Goal: Information Seeking & Learning: Check status

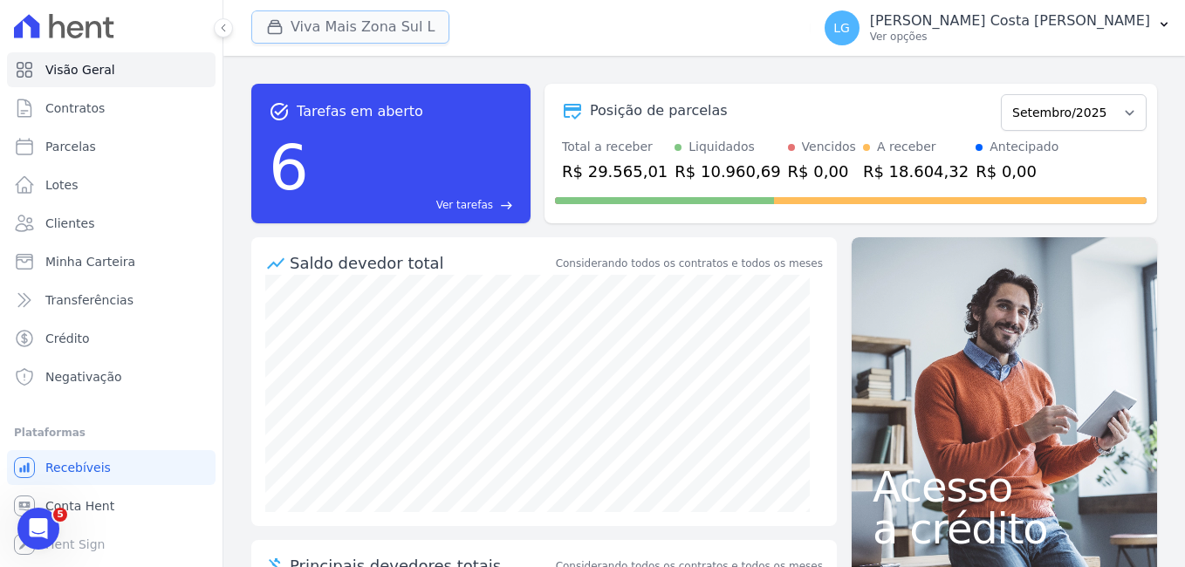
click at [296, 24] on button "Viva Mais Zona Sul L" at bounding box center [350, 26] width 198 height 33
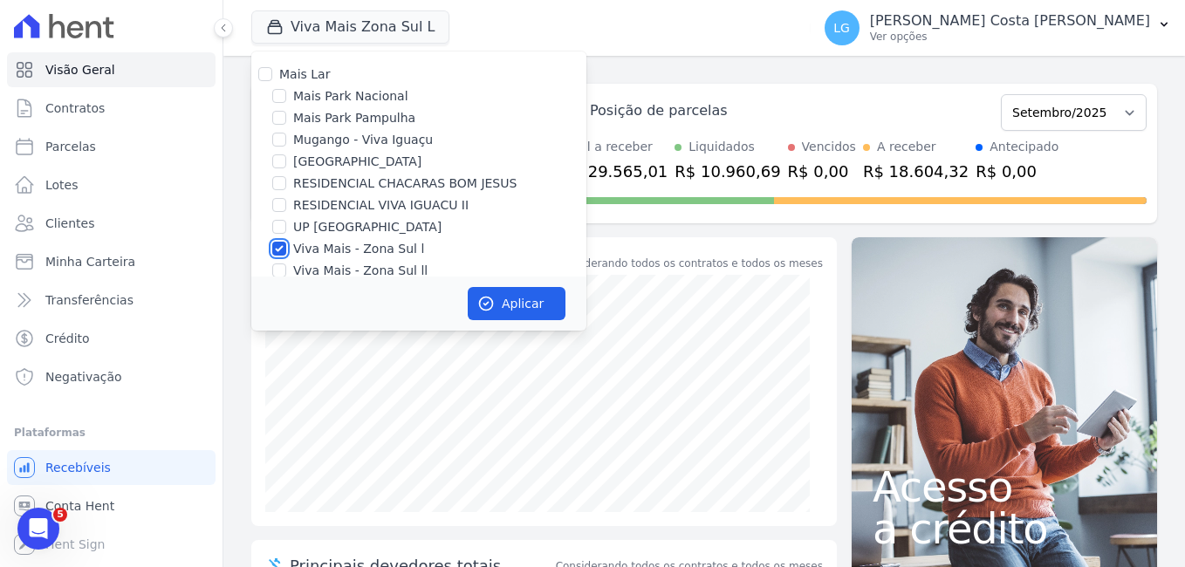
click at [279, 250] on input "Viva Mais - Zona Sul l" at bounding box center [279, 249] width 14 height 14
checkbox input "false"
click at [277, 99] on input "Mais Park Nacional" at bounding box center [279, 96] width 14 height 14
checkbox input "true"
click at [521, 304] on button "Aplicar" at bounding box center [517, 303] width 98 height 33
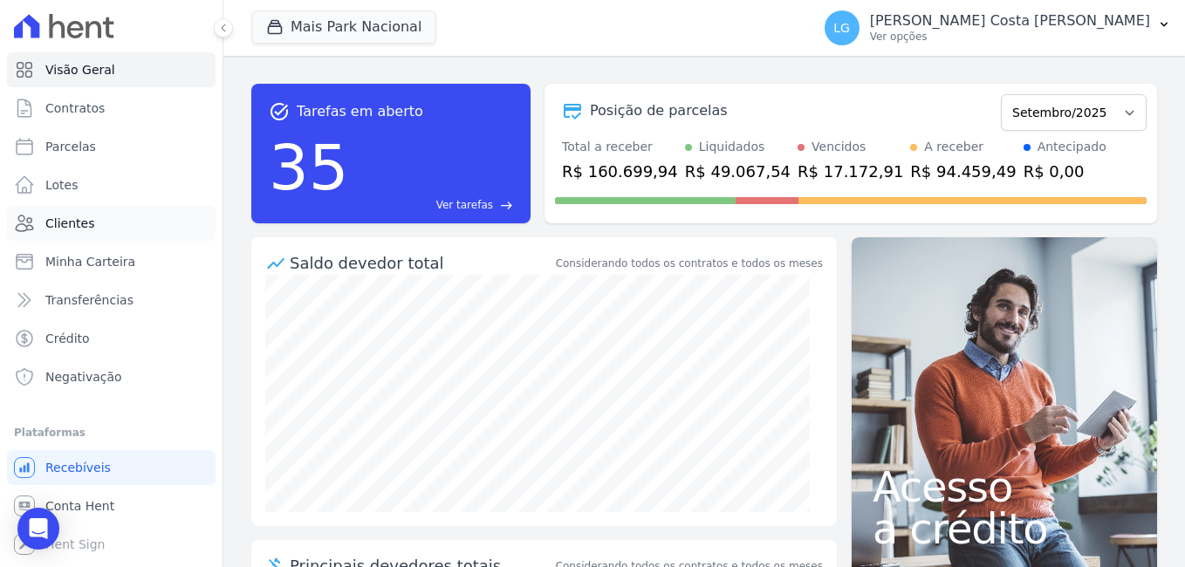
click at [81, 211] on link "Clientes" at bounding box center [111, 223] width 209 height 35
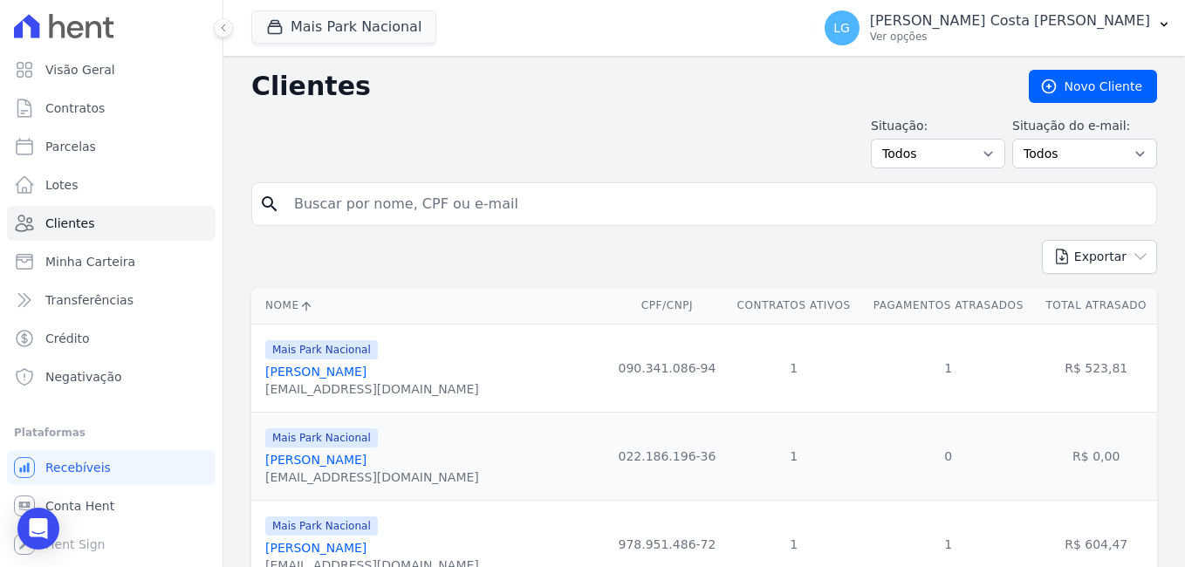
click at [417, 209] on input "search" at bounding box center [717, 204] width 866 height 35
type input "[PERSON_NAME]"
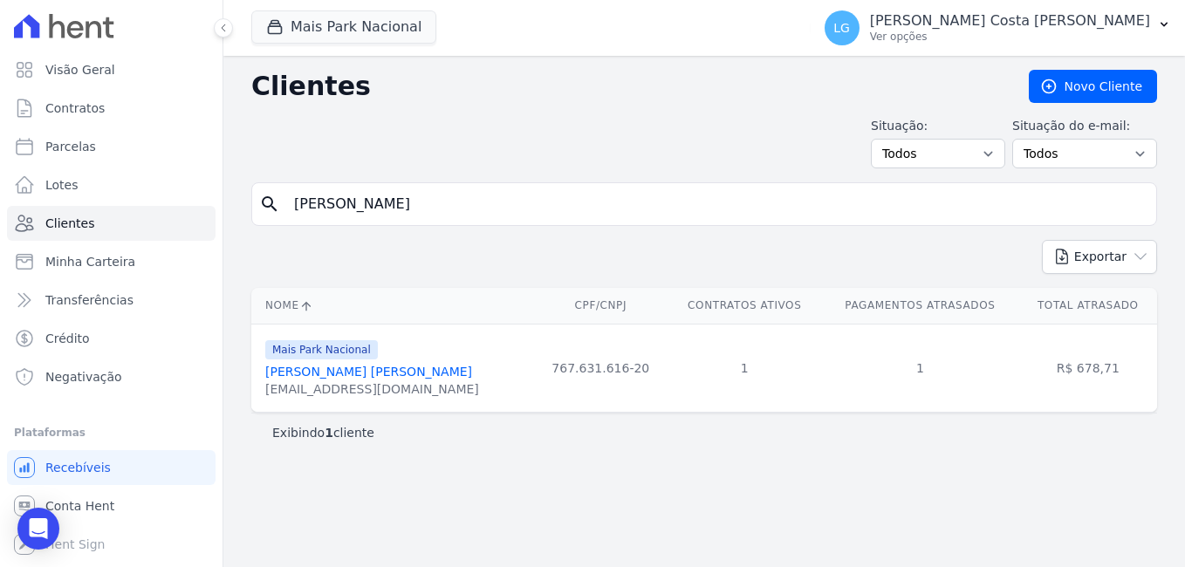
click at [385, 376] on link "[PERSON_NAME] [PERSON_NAME]" at bounding box center [368, 372] width 207 height 14
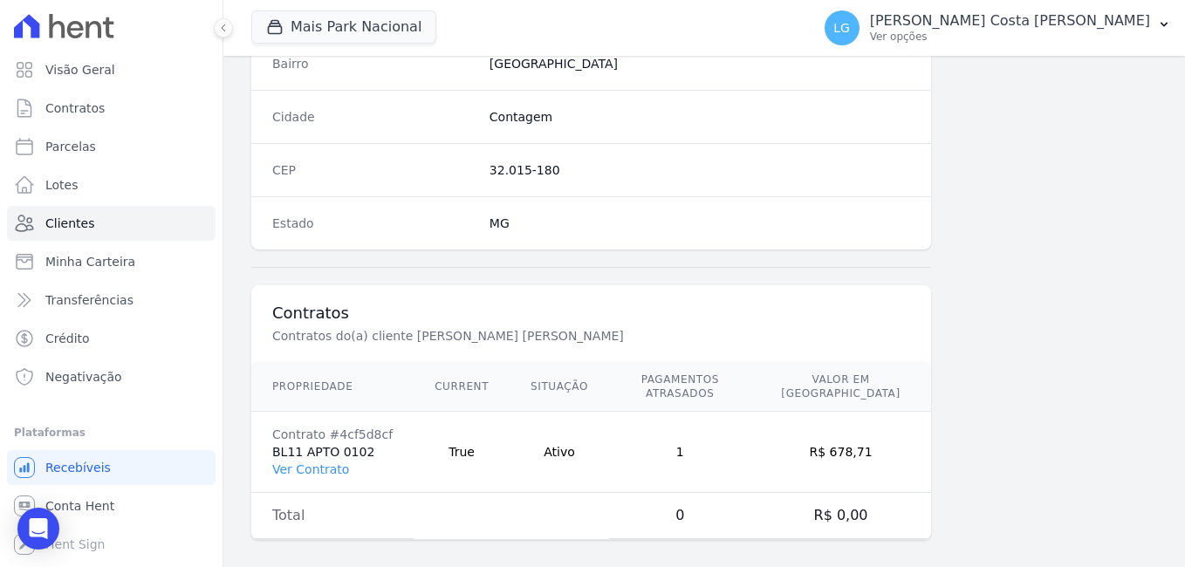
scroll to position [1065, 0]
click at [305, 462] on link "Ver Contrato" at bounding box center [310, 469] width 77 height 14
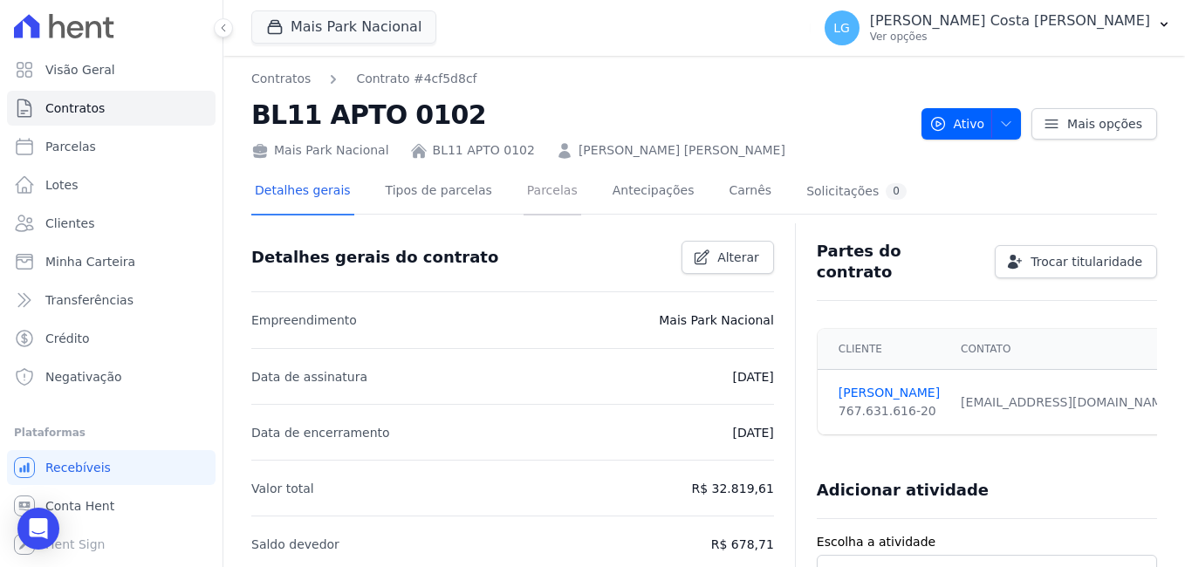
click at [524, 188] on link "Parcelas" at bounding box center [553, 192] width 58 height 46
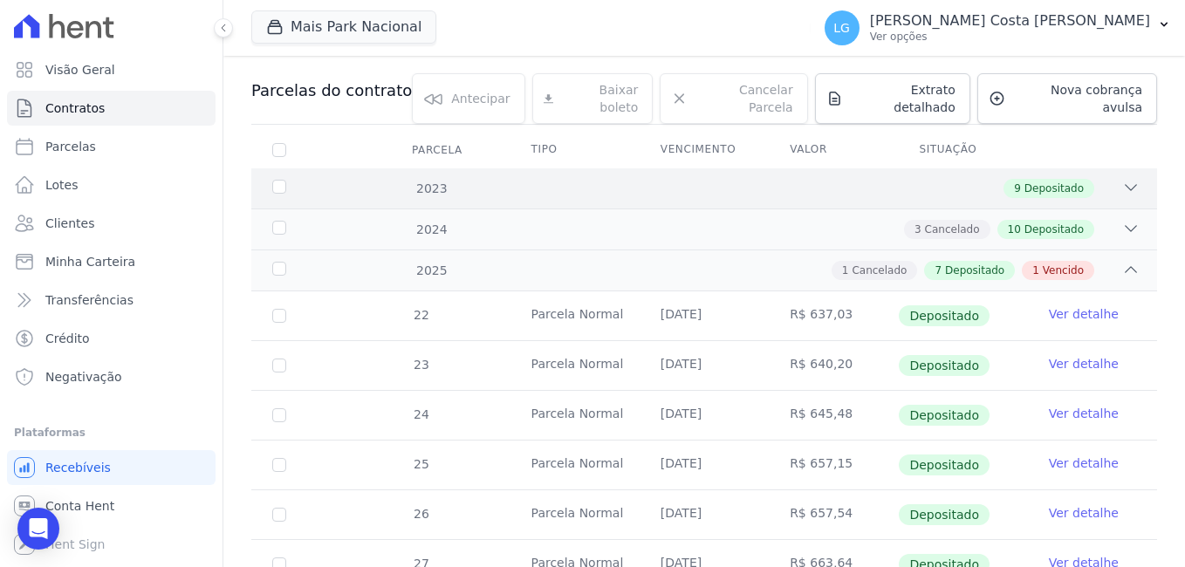
scroll to position [175, 0]
click at [1043, 261] on span "Vencido" at bounding box center [1063, 269] width 41 height 16
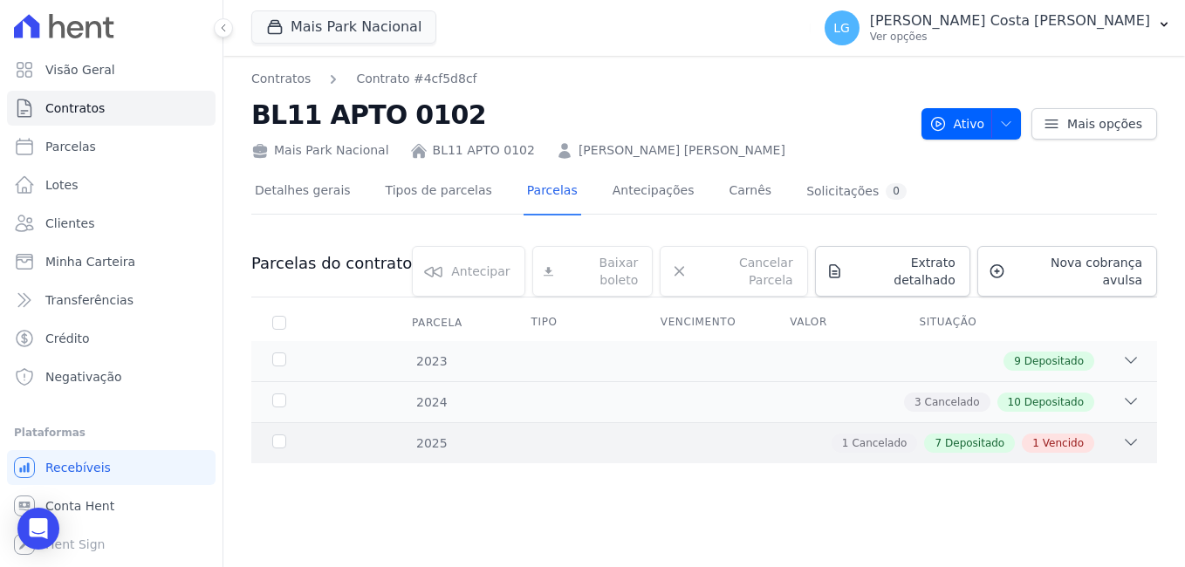
scroll to position [0, 0]
click at [1061, 435] on span "Vencido" at bounding box center [1063, 443] width 41 height 16
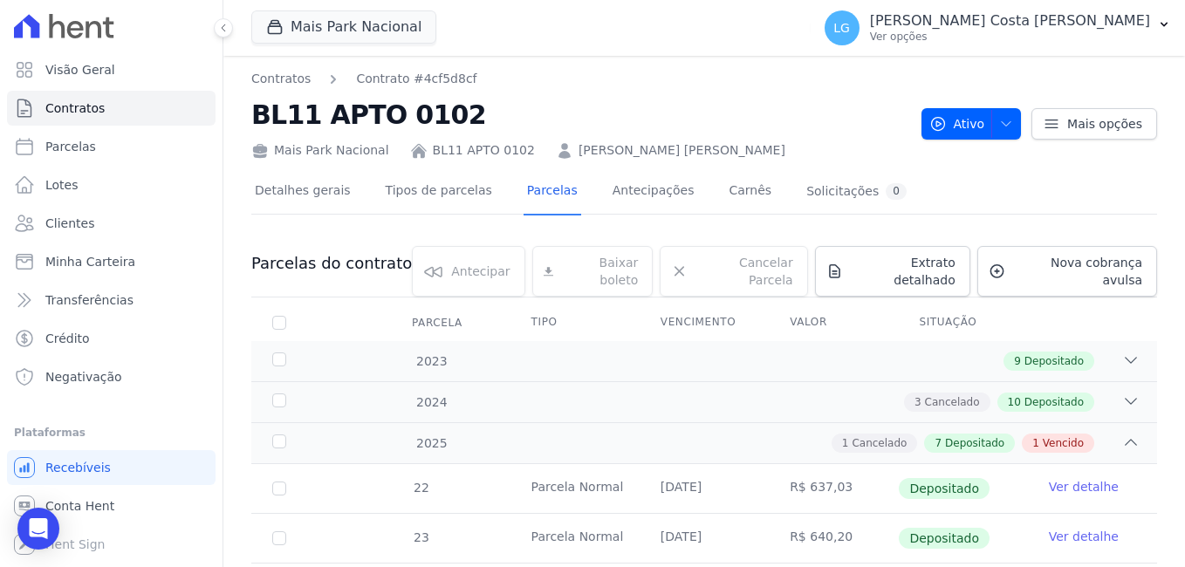
click at [598, 147] on link "[PERSON_NAME] [PERSON_NAME]" at bounding box center [681, 150] width 207 height 18
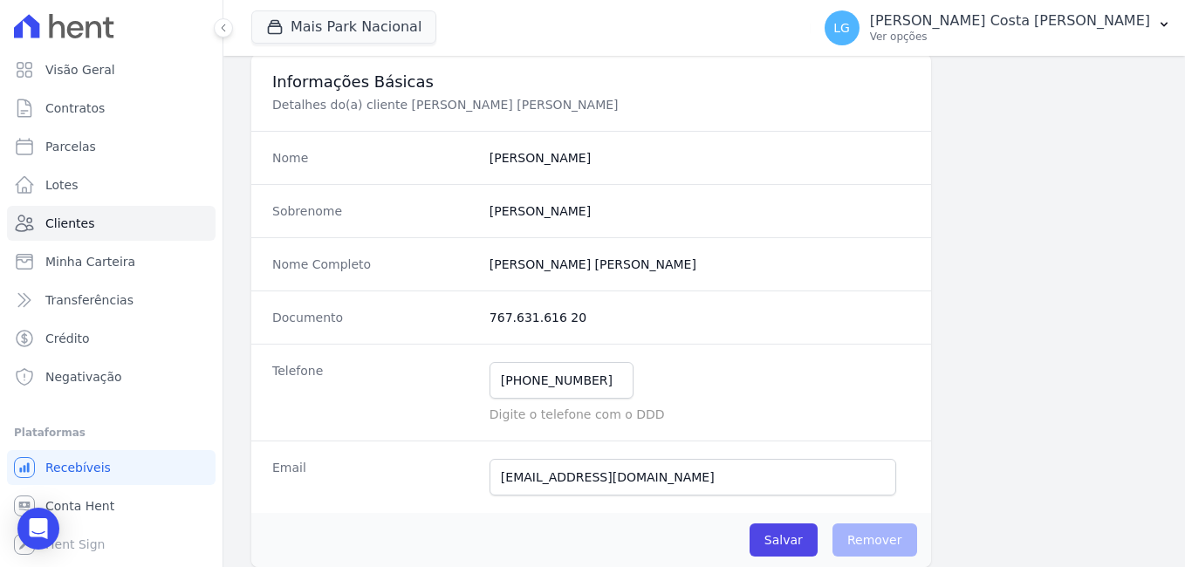
scroll to position [349, 0]
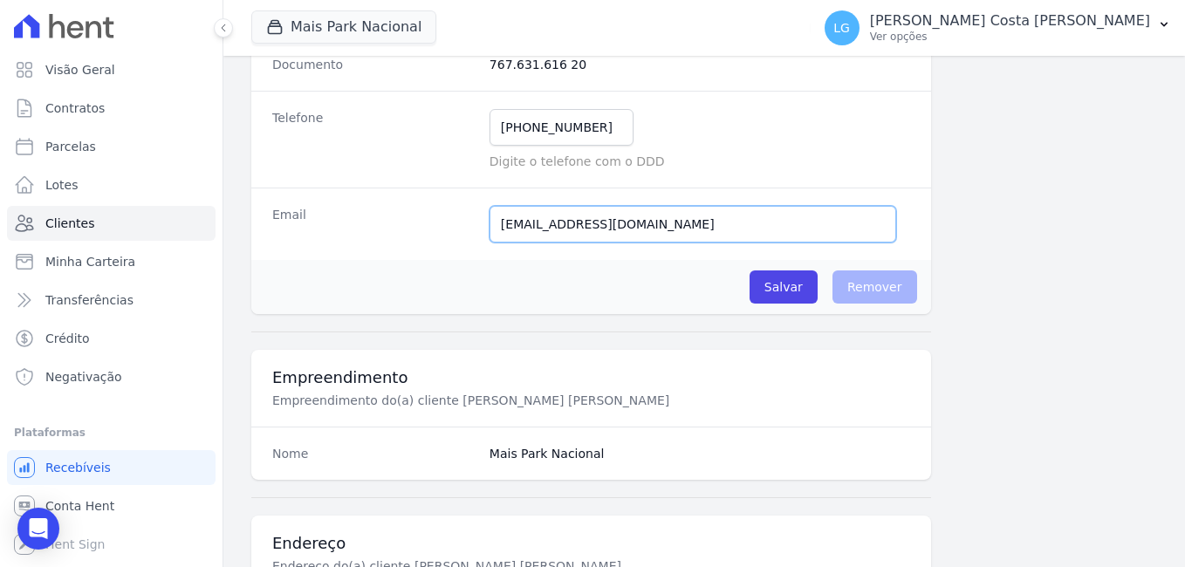
drag, startPoint x: 661, startPoint y: 225, endPoint x: 472, endPoint y: 224, distance: 189.3
click at [472, 224] on div "Email [EMAIL_ADDRESS][DOMAIN_NAME] E-mail enviado. Aguardando confirmação.." at bounding box center [591, 224] width 680 height 72
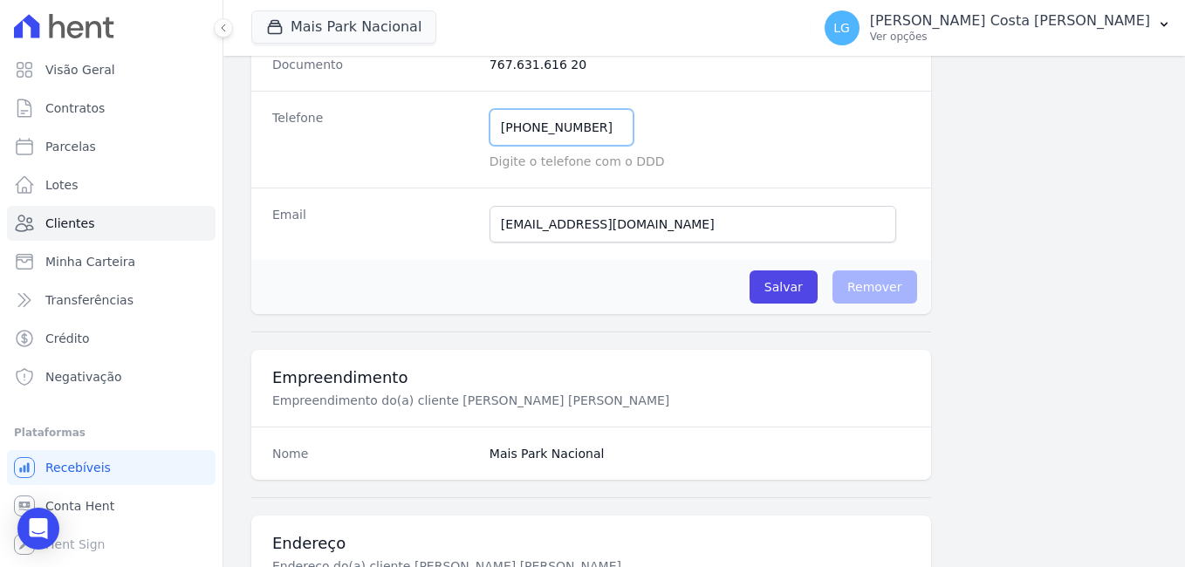
click at [590, 127] on input "[PHONE_NUMBER]" at bounding box center [561, 127] width 144 height 37
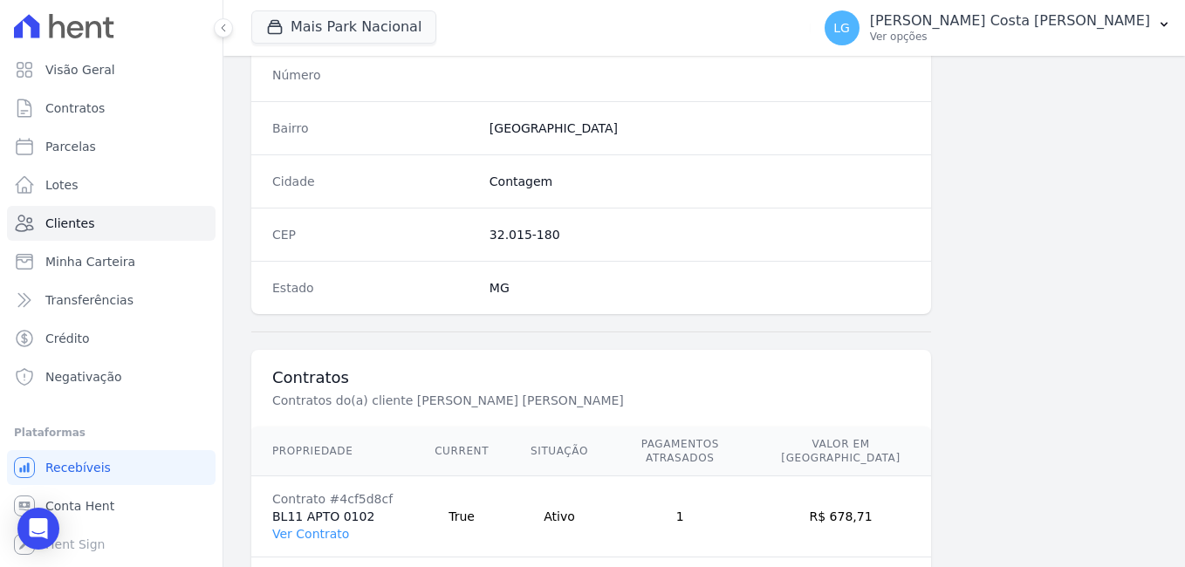
scroll to position [1065, 0]
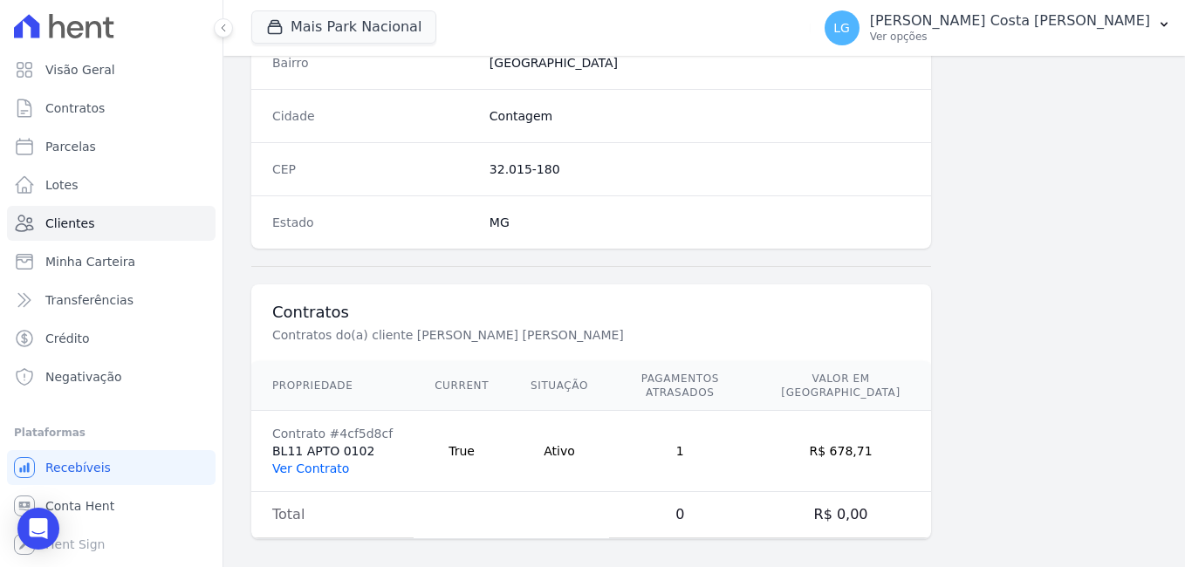
click at [295, 462] on link "Ver Contrato" at bounding box center [310, 469] width 77 height 14
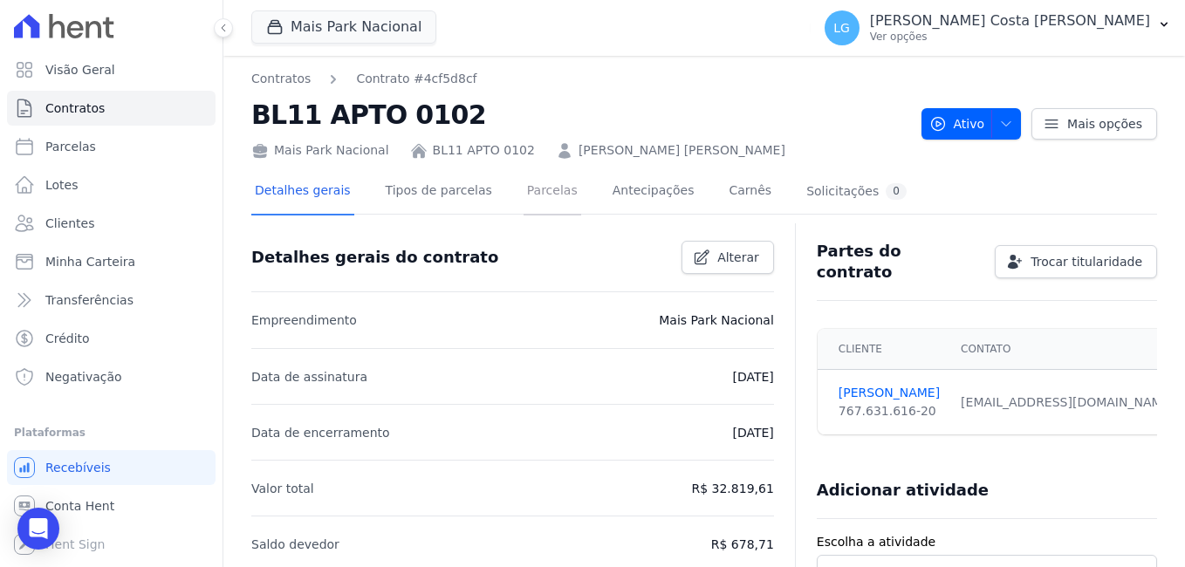
click at [535, 196] on link "Parcelas" at bounding box center [553, 192] width 58 height 46
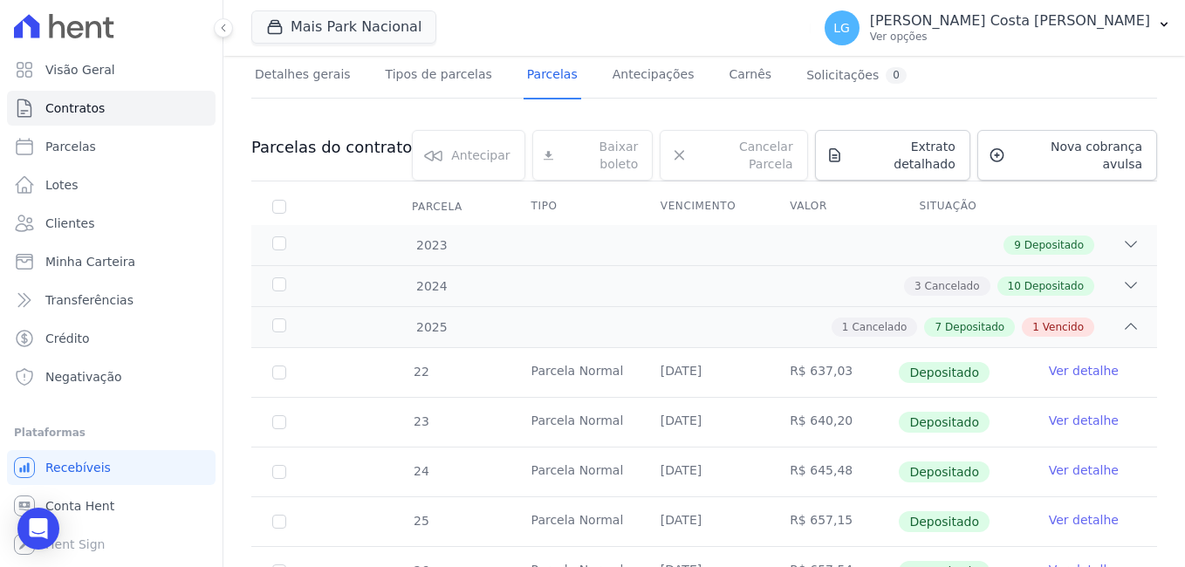
scroll to position [262, 0]
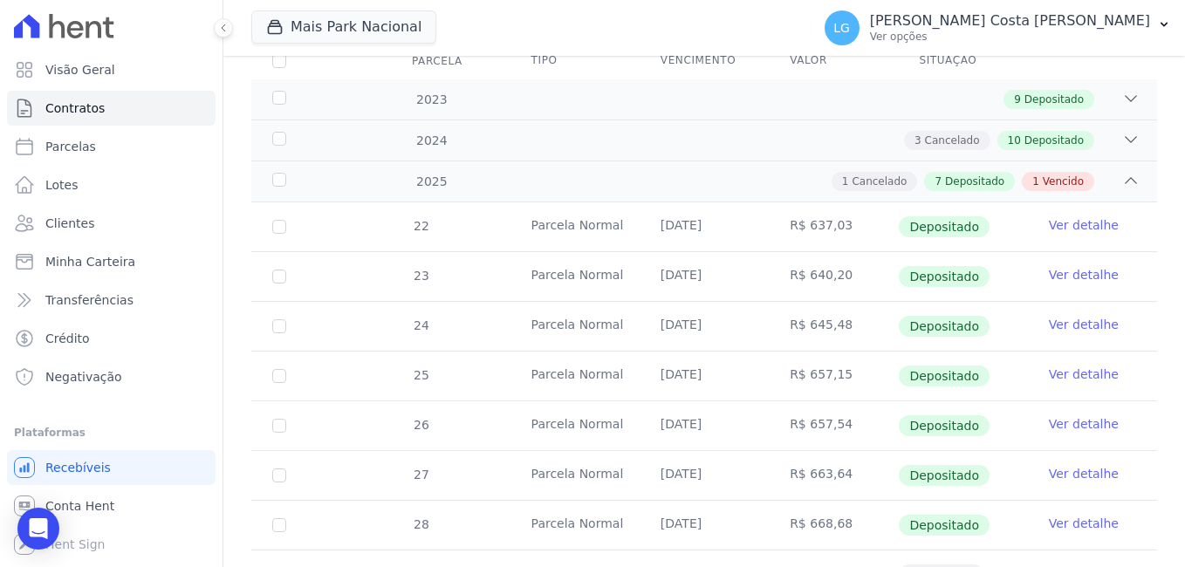
click at [1122, 172] on icon at bounding box center [1130, 180] width 17 height 17
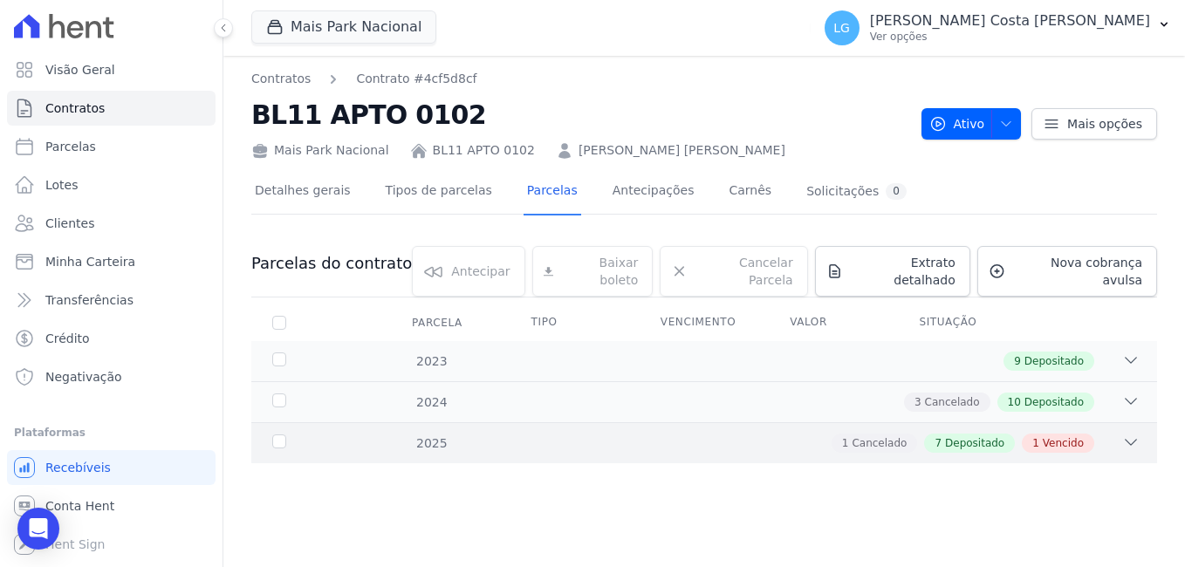
click at [1118, 434] on div "1 Cancelado 7 Depositado 1 Vencido" at bounding box center [748, 443] width 783 height 19
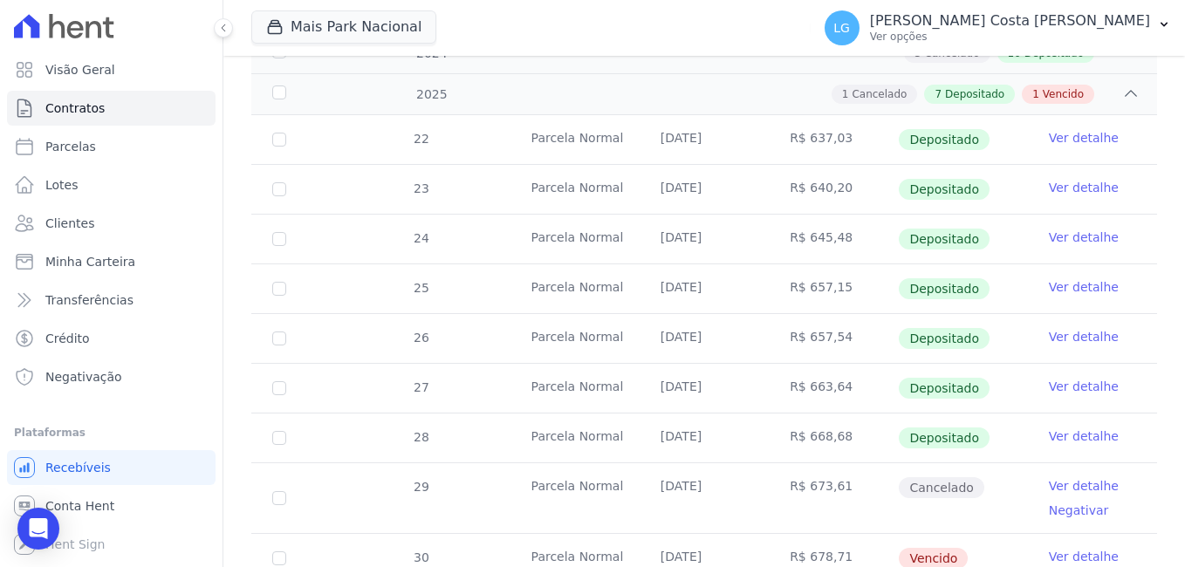
scroll to position [403, 0]
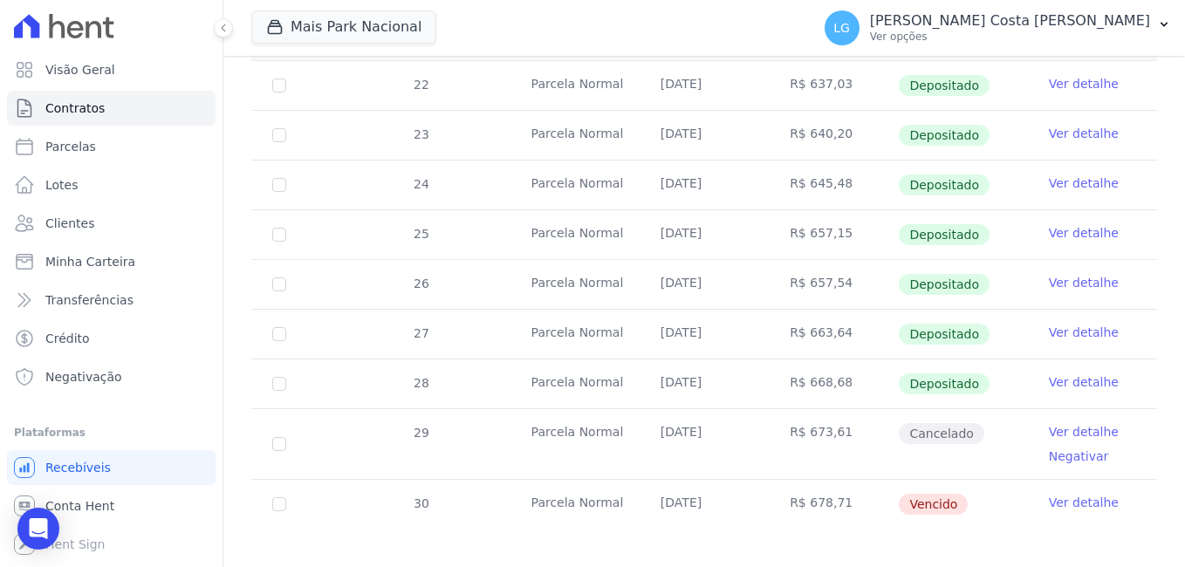
click at [1080, 494] on link "Ver detalhe" at bounding box center [1084, 502] width 70 height 17
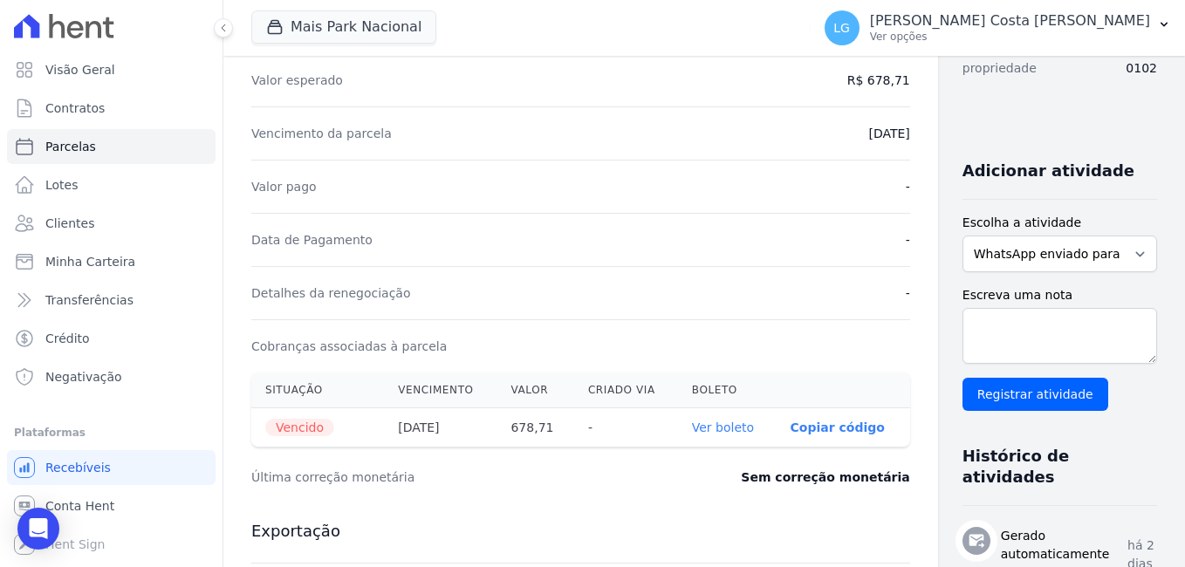
scroll to position [524, 0]
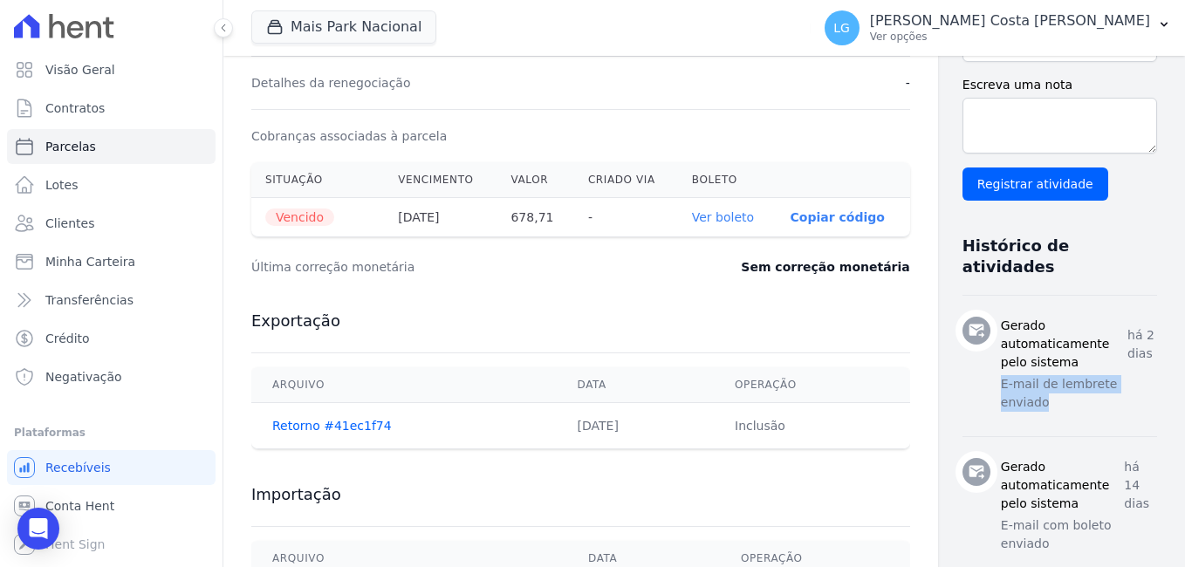
drag, startPoint x: 938, startPoint y: 312, endPoint x: 1084, endPoint y: 314, distance: 145.7
click at [1084, 375] on p "E-mail de lembrete enviado" at bounding box center [1079, 393] width 156 height 37
drag, startPoint x: 942, startPoint y: 417, endPoint x: 1078, endPoint y: 414, distance: 136.2
click at [1078, 517] on p "E-mail com boleto enviado" at bounding box center [1079, 535] width 156 height 37
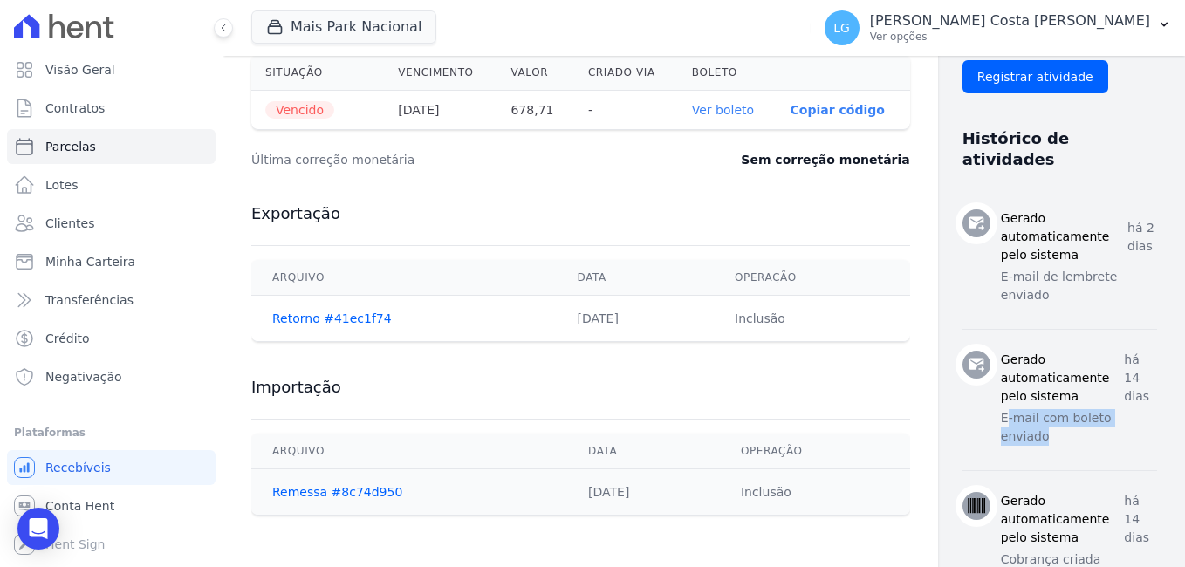
scroll to position [661, 0]
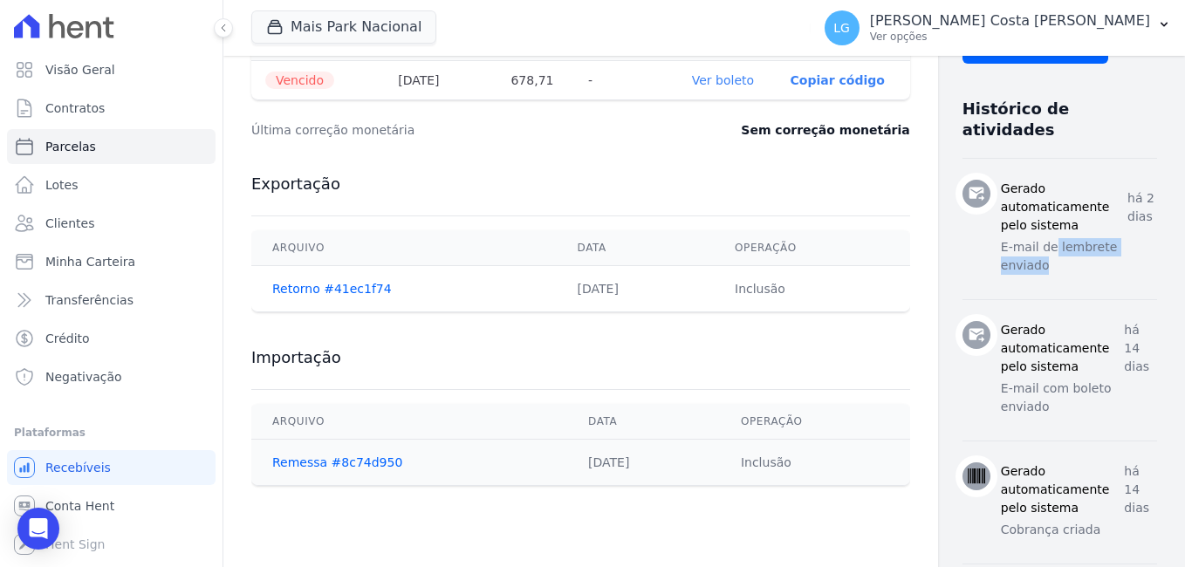
drag, startPoint x: 989, startPoint y: 181, endPoint x: 1086, endPoint y: 181, distance: 97.7
click at [1086, 181] on div "[PERSON_NAME] automaticamente pelo sistema há 2 [PERSON_NAME] E-mail de lembret…" at bounding box center [1079, 229] width 156 height 99
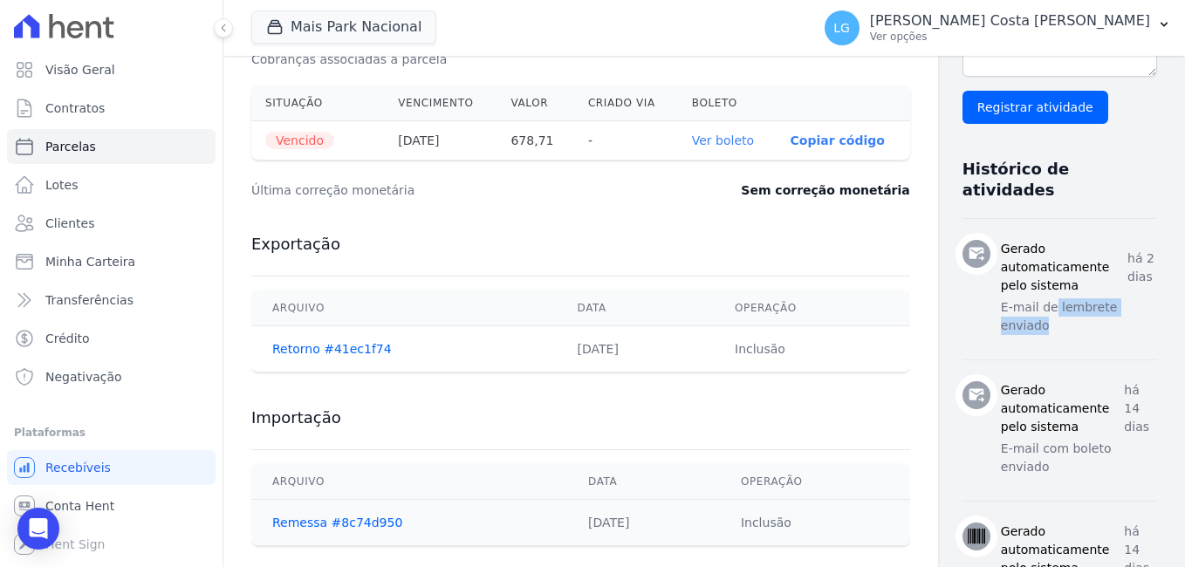
scroll to position [573, 0]
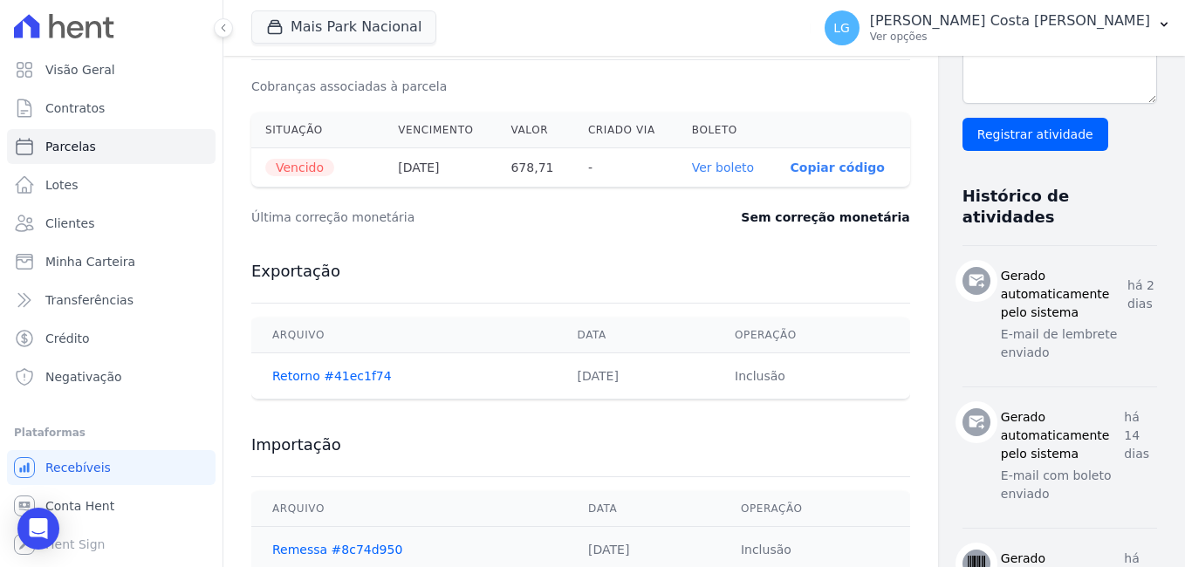
click at [1056, 186] on h3 "Histórico de atividades" at bounding box center [1052, 207] width 181 height 42
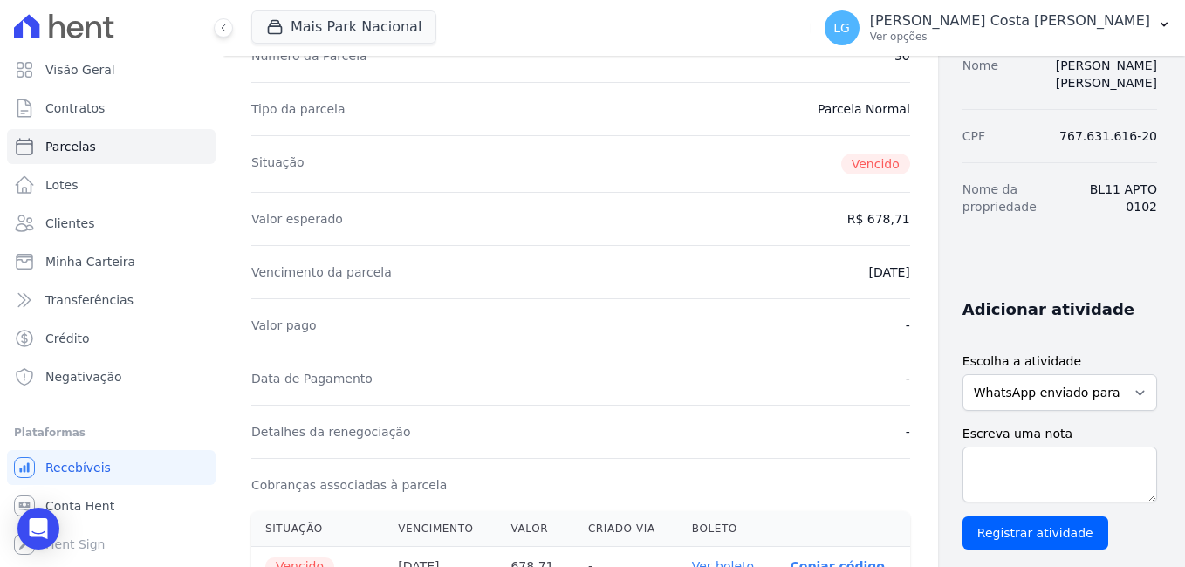
scroll to position [0, 0]
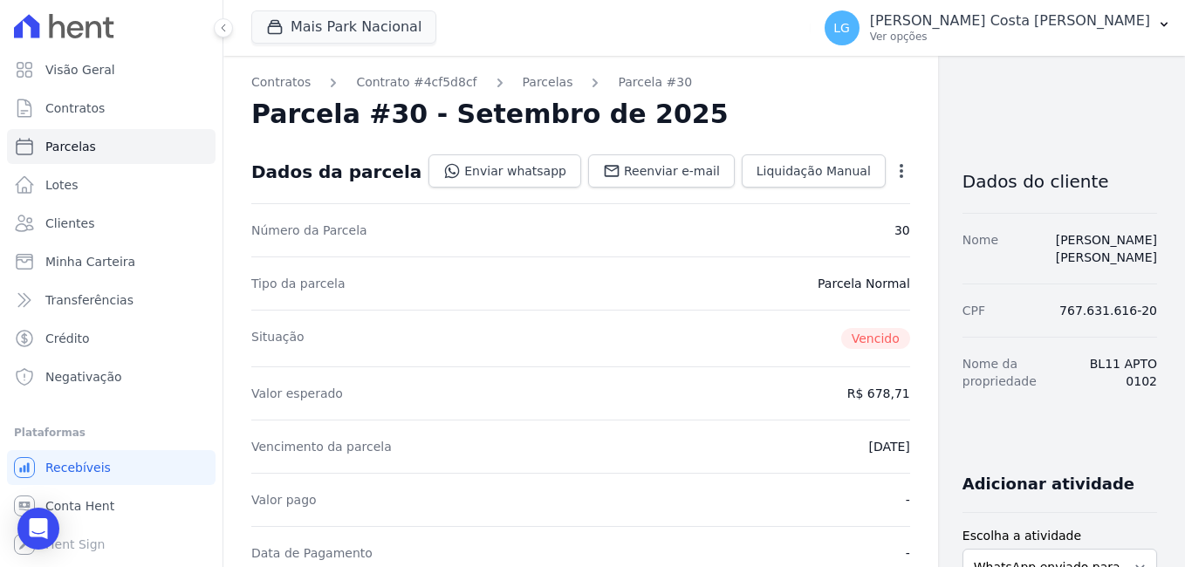
drag, startPoint x: 1056, startPoint y: 292, endPoint x: 1159, endPoint y: 299, distance: 103.2
copy dd "767.631.616-20"
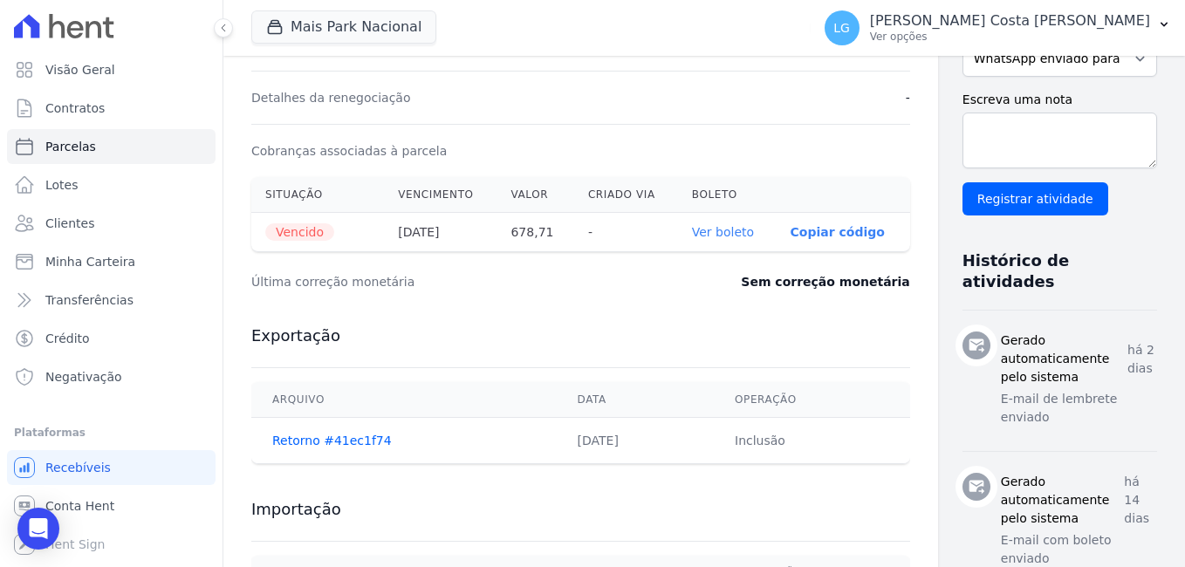
scroll to position [524, 0]
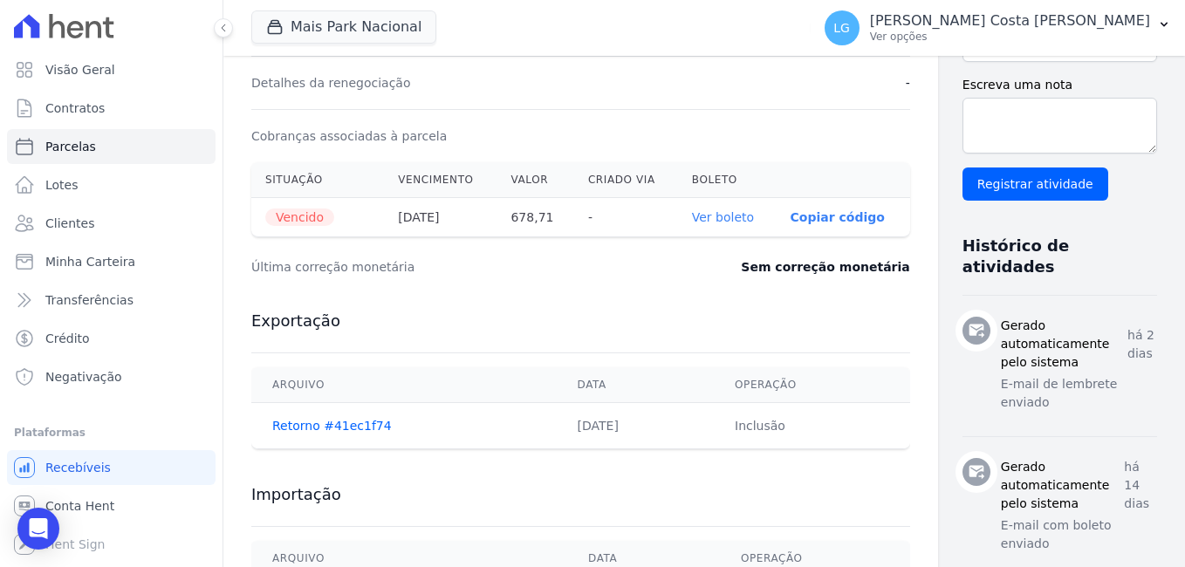
click at [692, 220] on link "Ver boleto" at bounding box center [723, 217] width 62 height 14
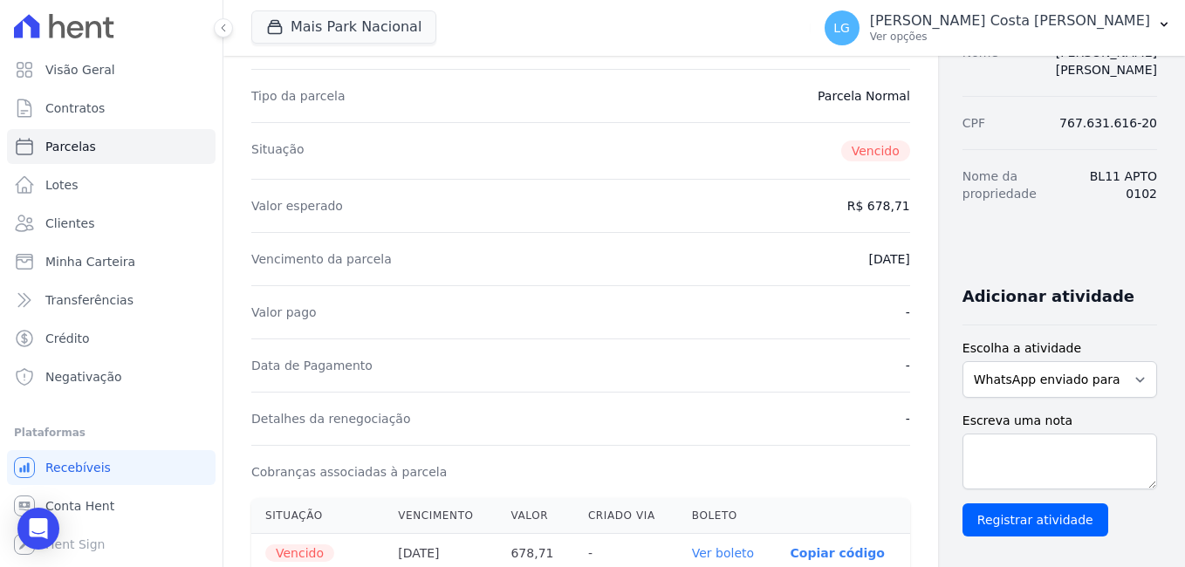
scroll to position [0, 0]
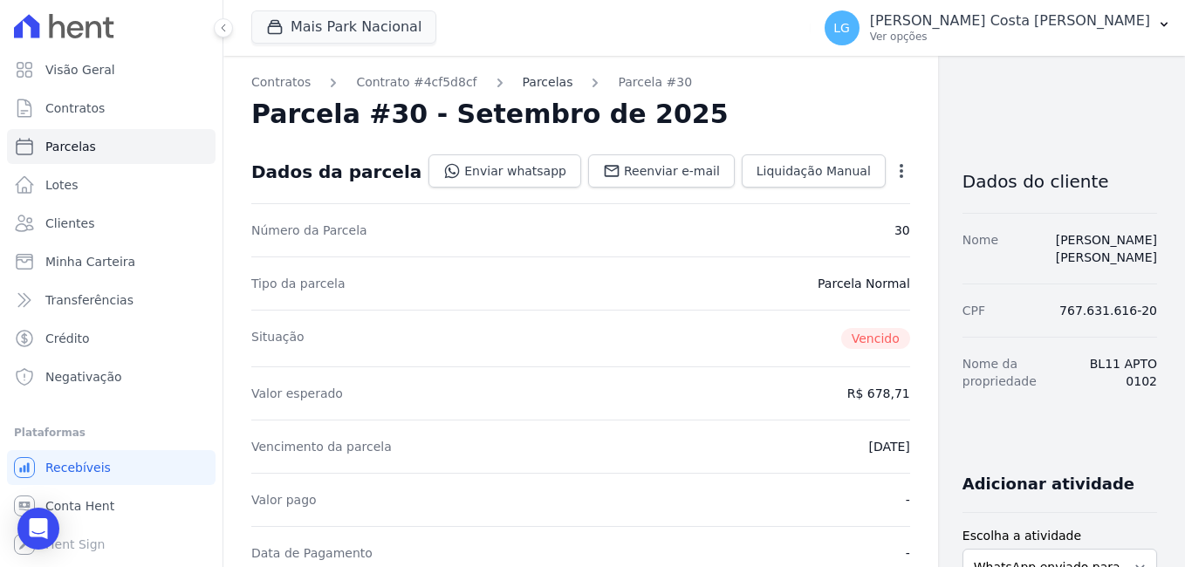
click at [536, 77] on link "Parcelas" at bounding box center [548, 82] width 51 height 18
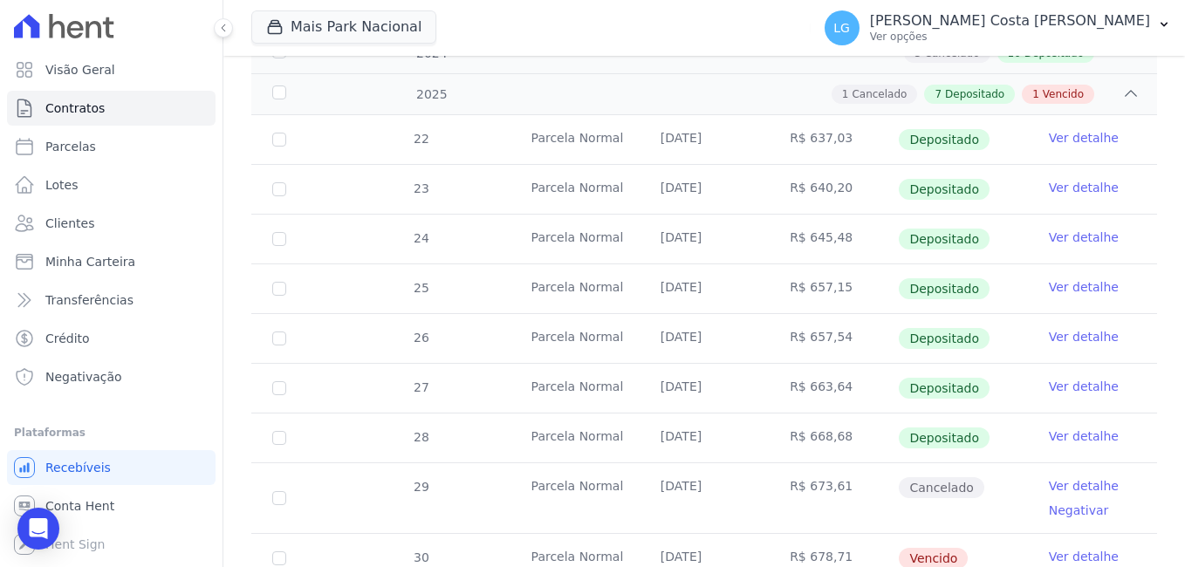
scroll to position [403, 0]
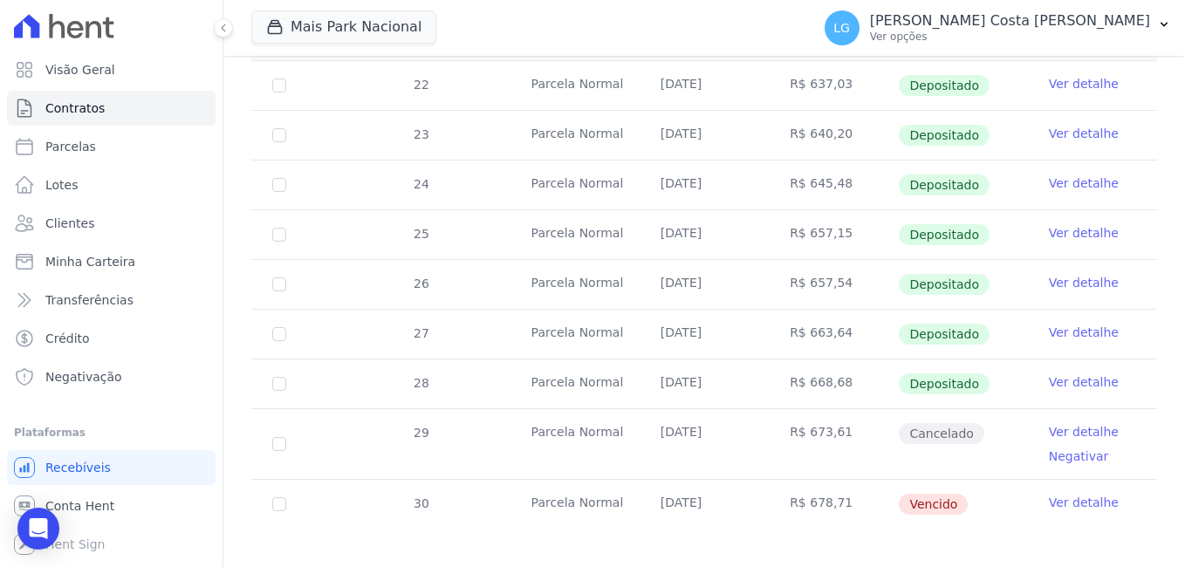
drag, startPoint x: 1077, startPoint y: 270, endPoint x: 1052, endPoint y: 274, distance: 24.8
click at [1077, 274] on link "Ver detalhe" at bounding box center [1084, 282] width 70 height 17
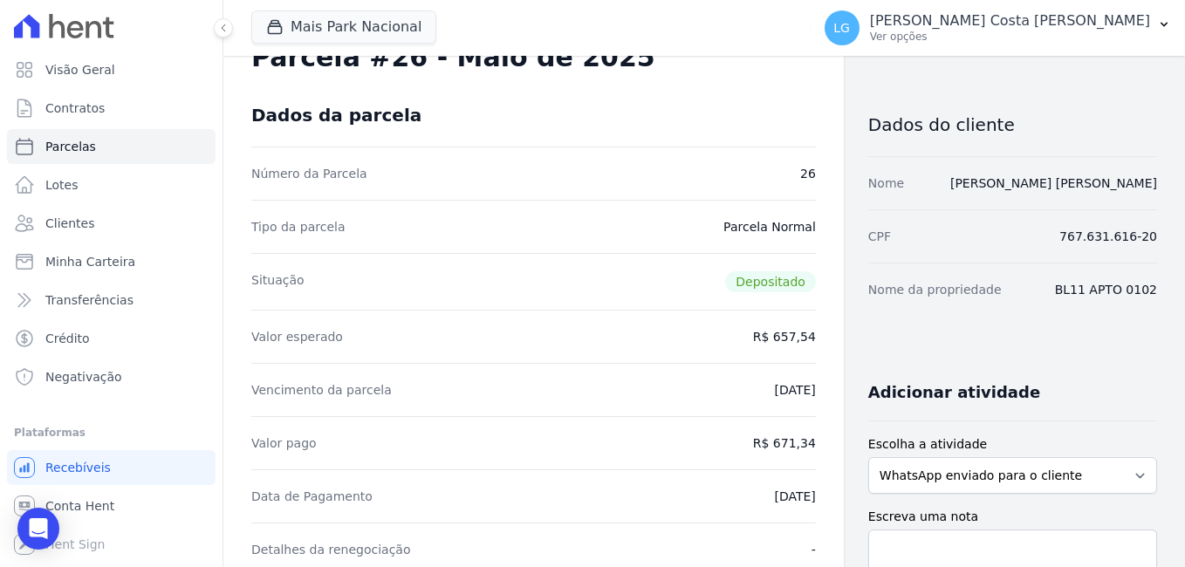
scroll to position [87, 0]
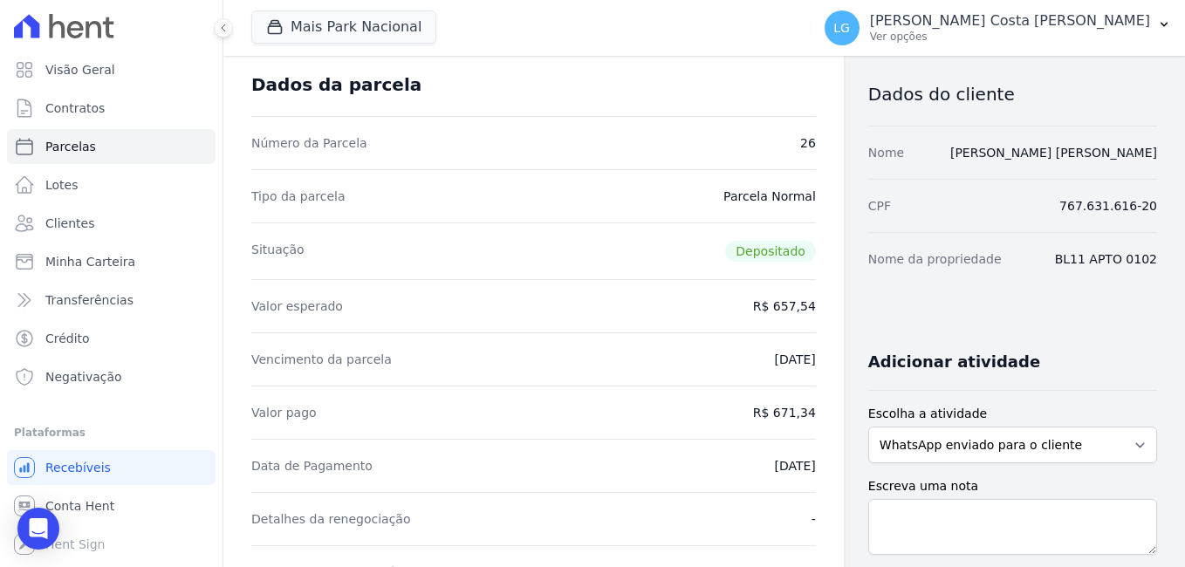
drag, startPoint x: 735, startPoint y: 362, endPoint x: 793, endPoint y: 362, distance: 58.5
click at [793, 362] on dd "[DATE]" at bounding box center [794, 359] width 41 height 17
drag, startPoint x: 735, startPoint y: 461, endPoint x: 810, endPoint y: 467, distance: 75.3
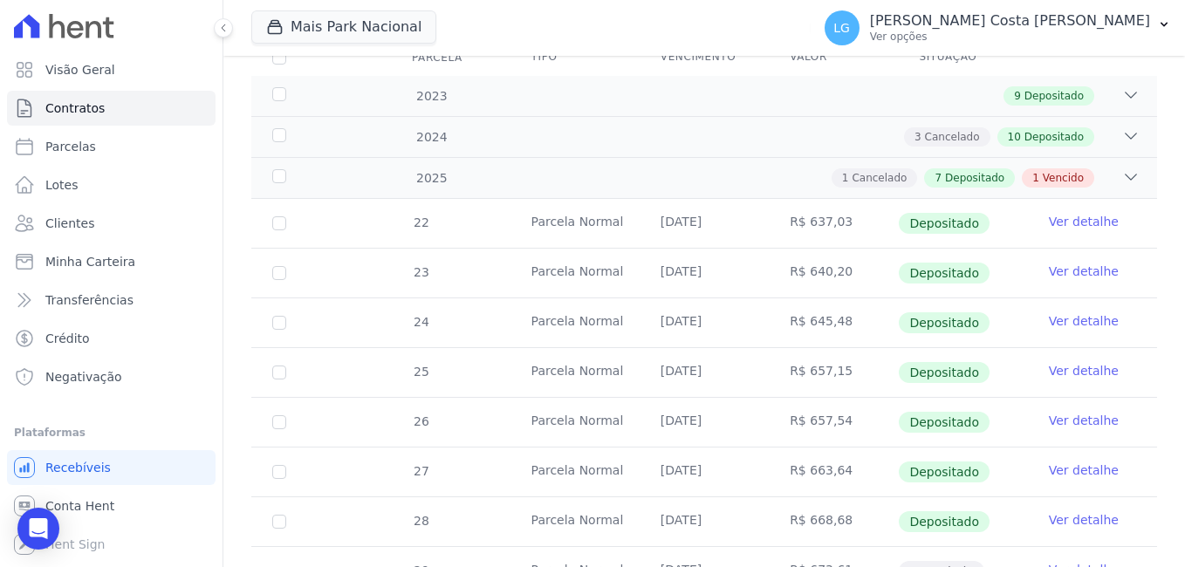
scroll to position [349, 0]
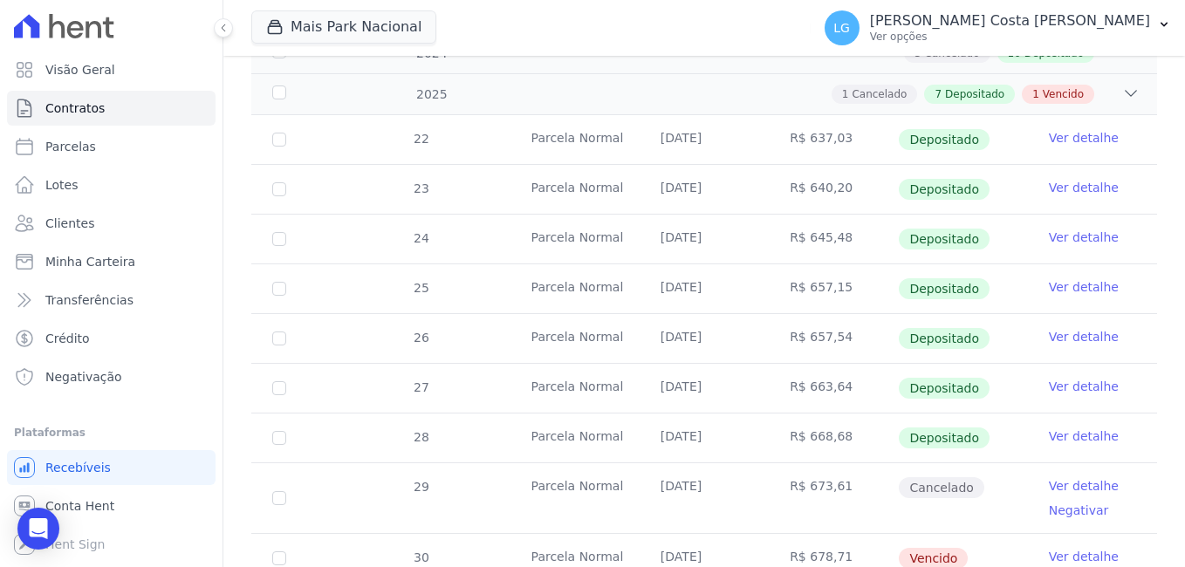
drag, startPoint x: 660, startPoint y: 128, endPoint x: 796, endPoint y: 127, distance: 136.1
click at [796, 127] on tr "22 [GEOGRAPHIC_DATA] [DATE] R$ 637,03 Depositado Ver detalhe" at bounding box center [704, 139] width 906 height 49
drag, startPoint x: 796, startPoint y: 127, endPoint x: 1059, endPoint y: 129, distance: 263.5
click at [1059, 129] on link "Ver detalhe" at bounding box center [1084, 137] width 70 height 17
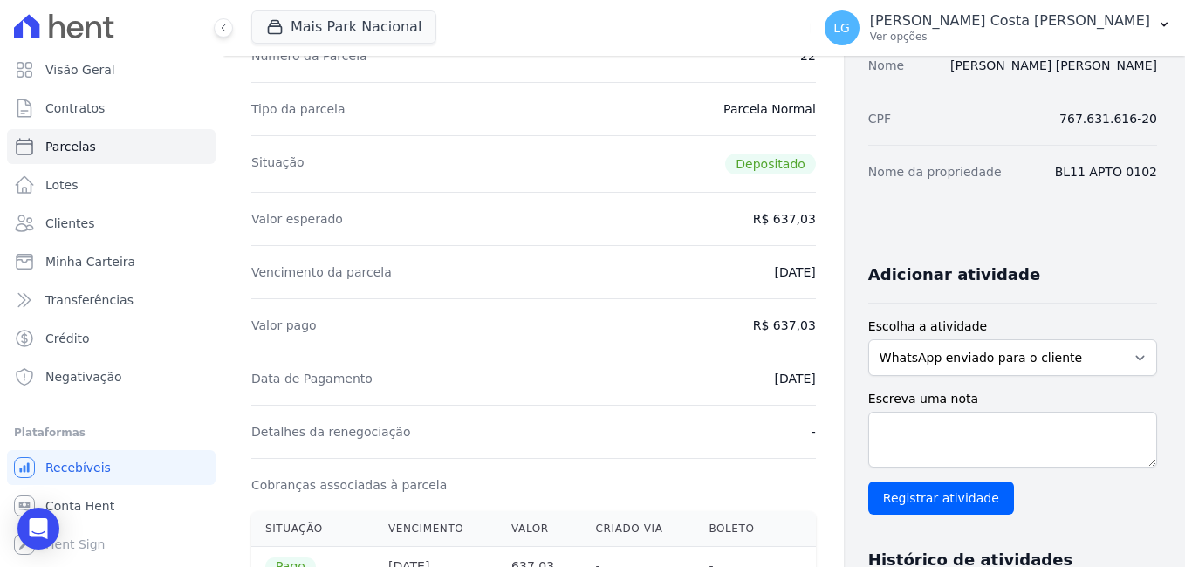
scroll to position [262, 0]
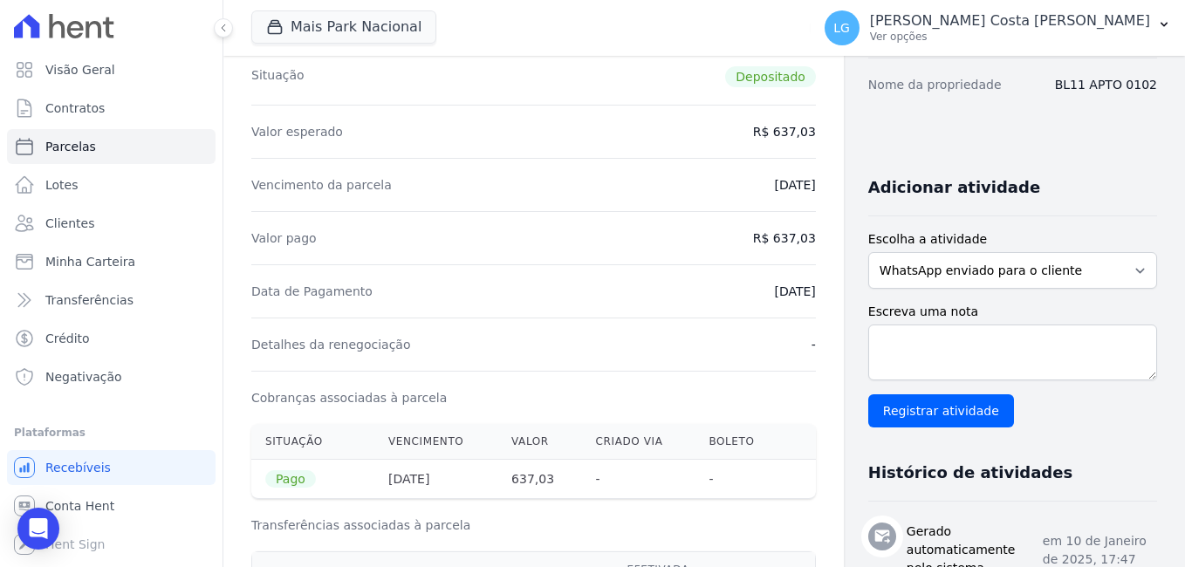
drag, startPoint x: 747, startPoint y: 291, endPoint x: 771, endPoint y: 291, distance: 24.4
click at [774, 291] on dd "[DATE]" at bounding box center [794, 291] width 41 height 17
drag, startPoint x: 771, startPoint y: 291, endPoint x: 640, endPoint y: 312, distance: 133.5
click at [640, 312] on div "Data de Pagamento [DATE]" at bounding box center [533, 290] width 565 height 53
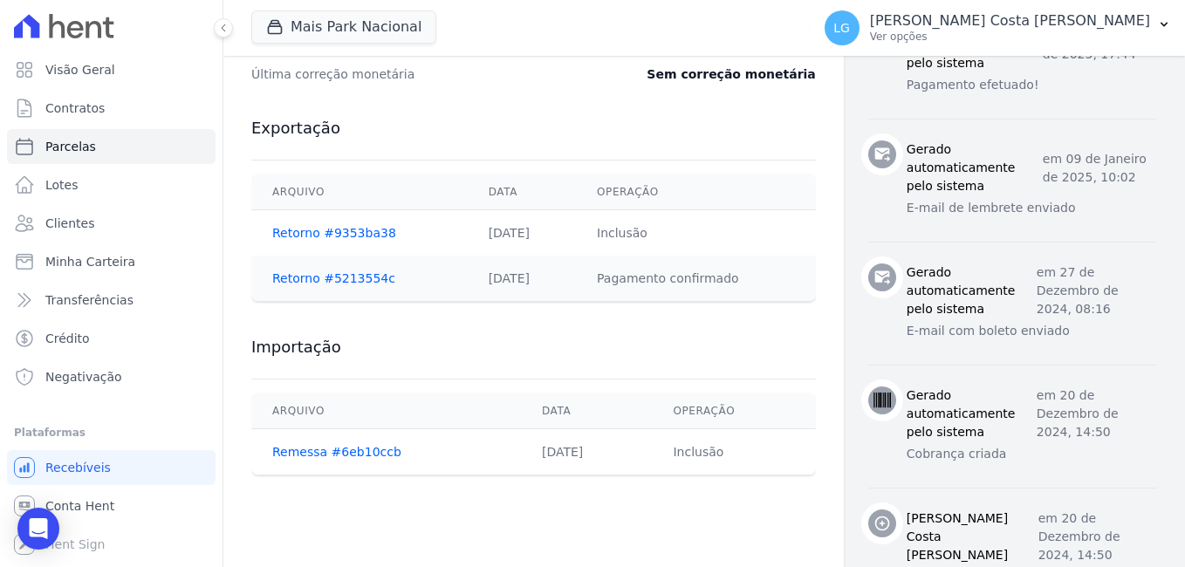
scroll to position [907, 0]
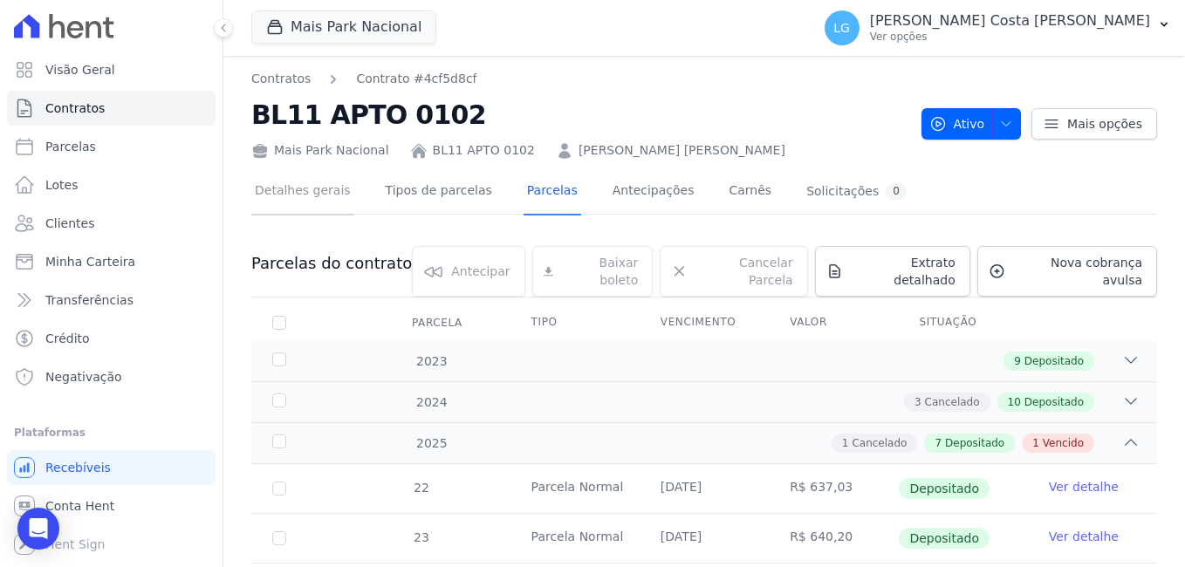
click at [306, 190] on link "Detalhes gerais" at bounding box center [302, 192] width 103 height 46
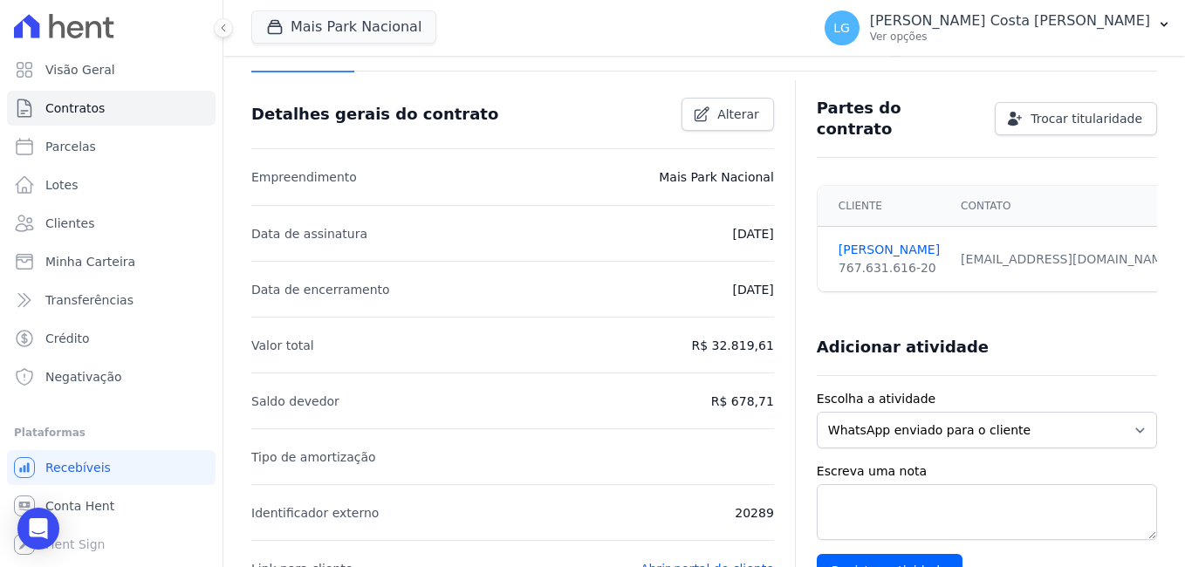
scroll to position [175, 0]
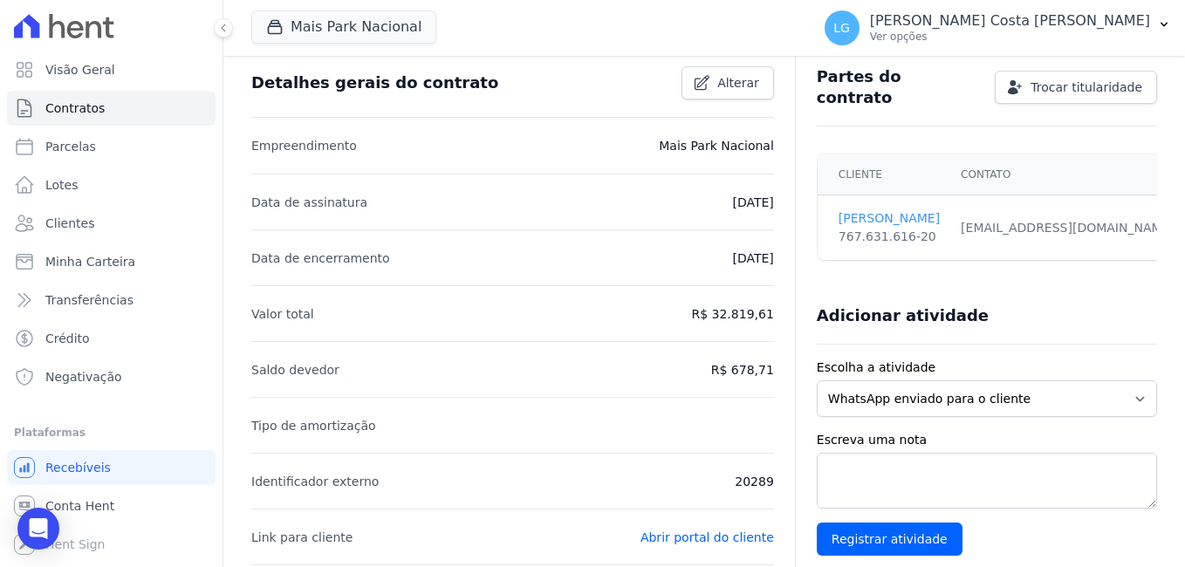
drag, startPoint x: 822, startPoint y: 210, endPoint x: 929, endPoint y: 209, distance: 107.3
click at [929, 209] on td "[PERSON_NAME] 767.631.616-20" at bounding box center [884, 227] width 133 height 65
copy link "[PERSON_NAME]"
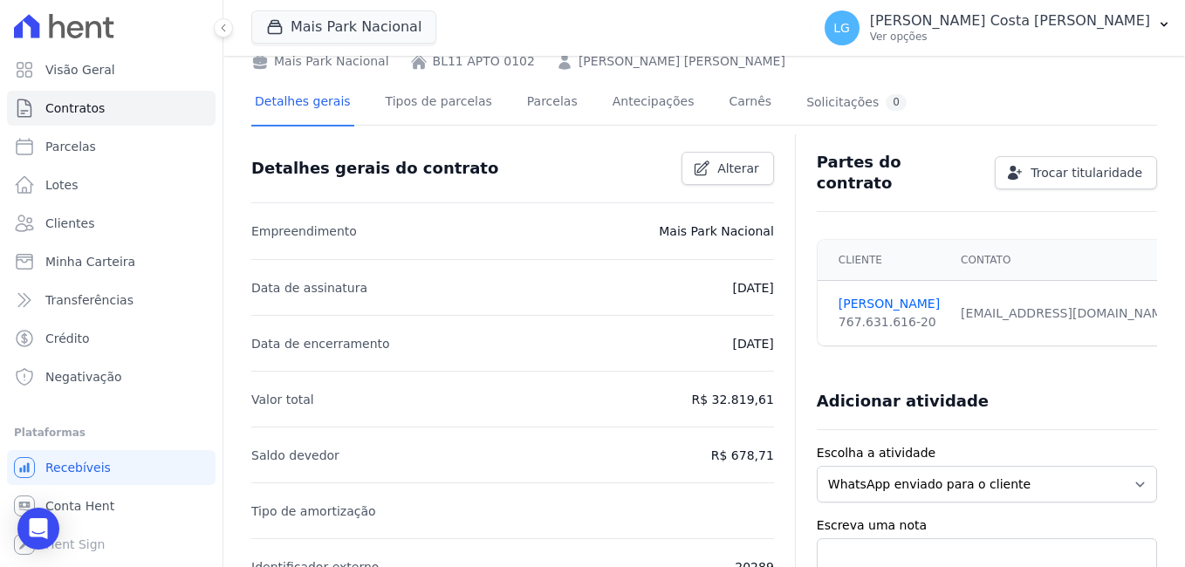
scroll to position [0, 0]
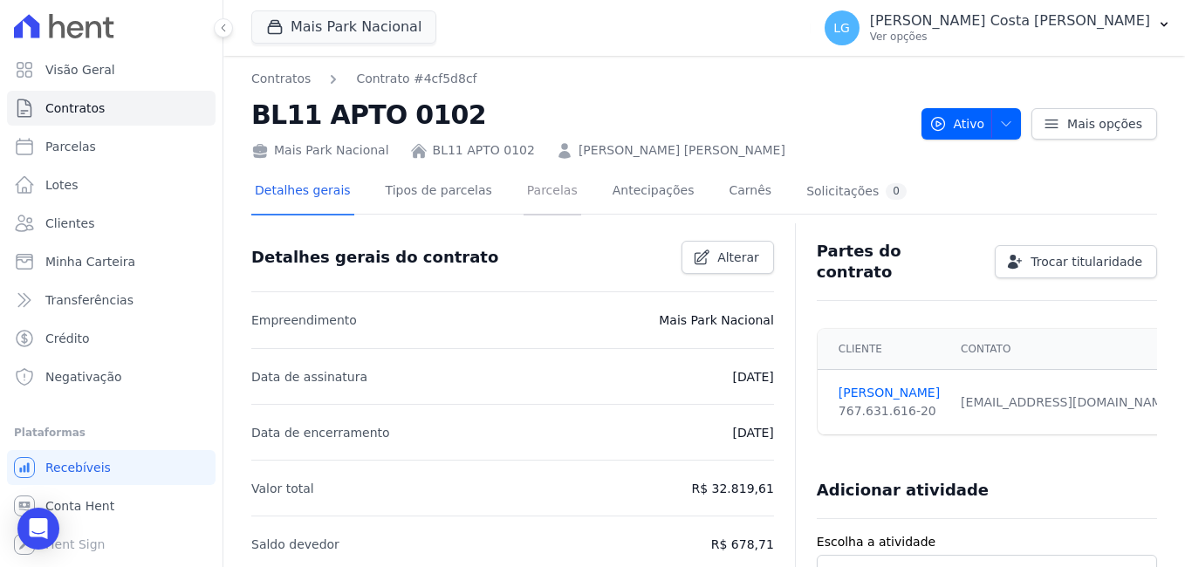
click at [542, 188] on link "Parcelas" at bounding box center [553, 192] width 58 height 46
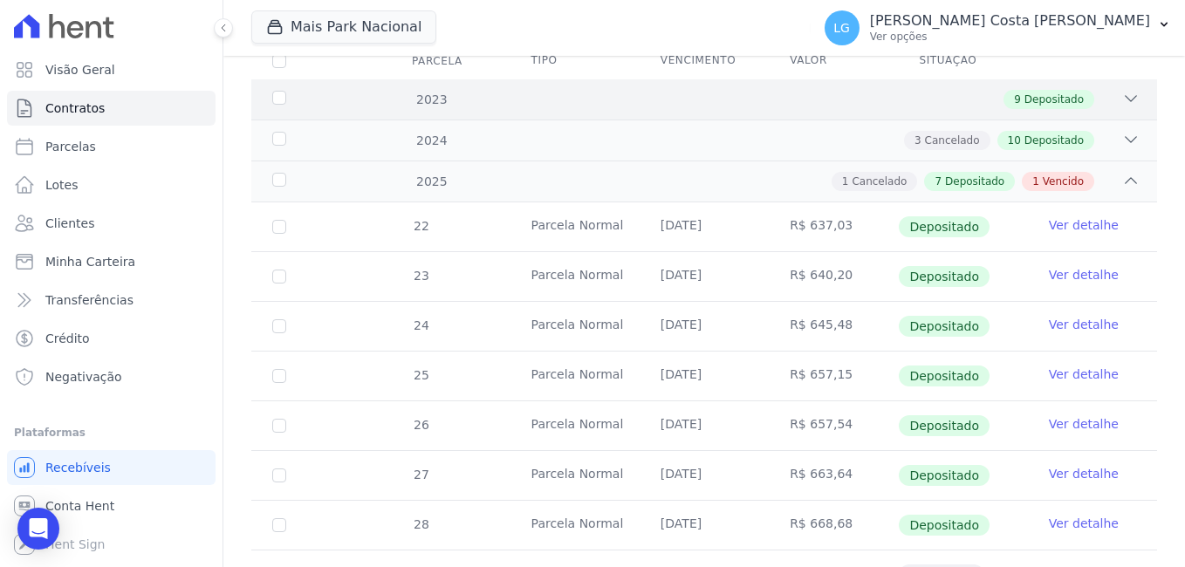
scroll to position [403, 0]
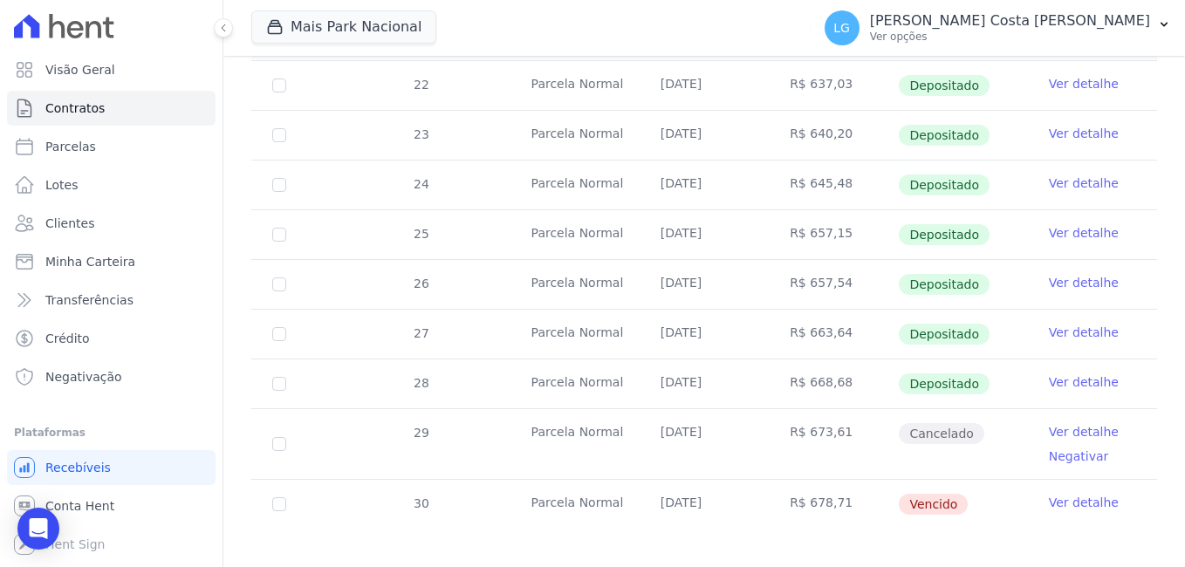
click at [1085, 224] on link "Ver detalhe" at bounding box center [1084, 232] width 70 height 17
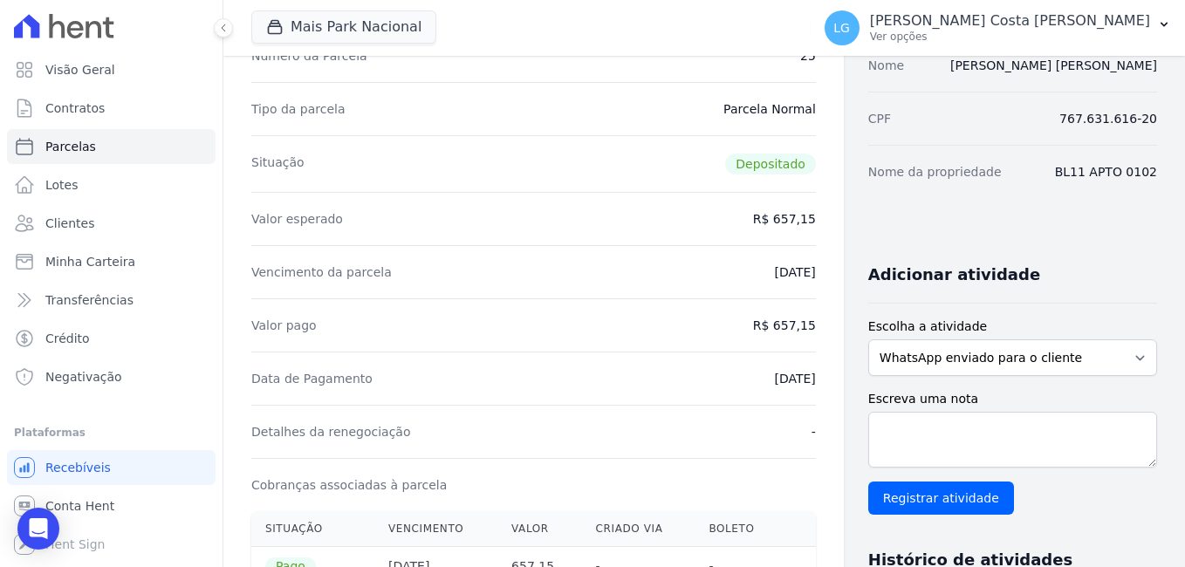
scroll to position [262, 0]
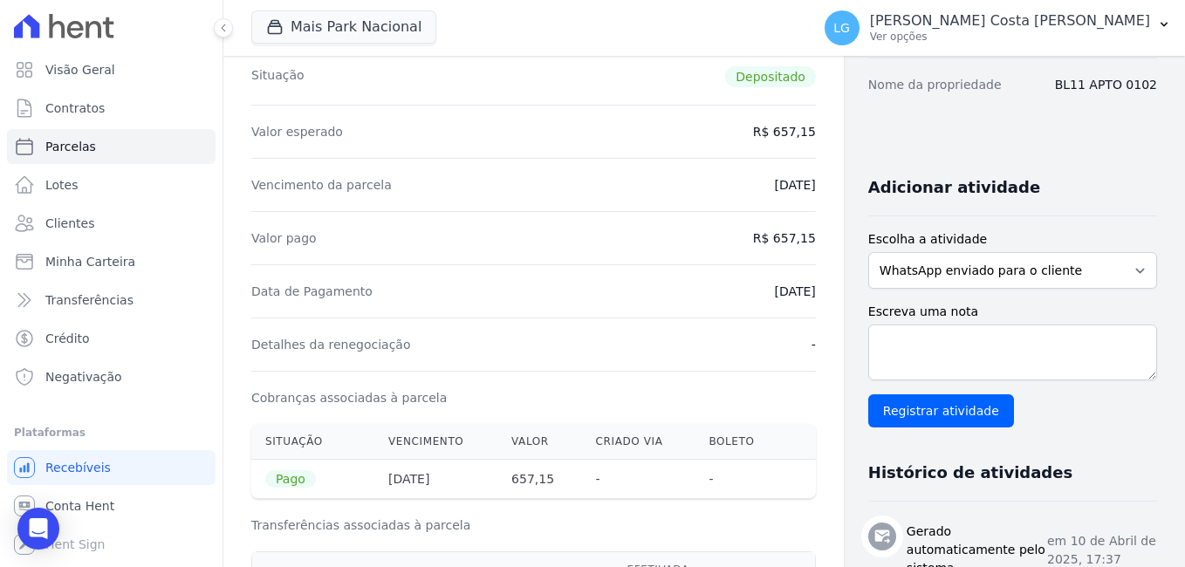
drag, startPoint x: 728, startPoint y: 190, endPoint x: 797, endPoint y: 188, distance: 69.0
click at [797, 188] on div "Contratos Contrato #4cf5d8cf [GEOGRAPHIC_DATA] Parcela #25 Parcela #25 - Abril …" at bounding box center [533, 532] width 620 height 1477
drag, startPoint x: 732, startPoint y: 290, endPoint x: 805, endPoint y: 294, distance: 73.4
click at [805, 294] on div "Contratos Contrato #4cf5d8cf [GEOGRAPHIC_DATA] Parcela #25 Parcela #25 - Abril …" at bounding box center [533, 532] width 620 height 1477
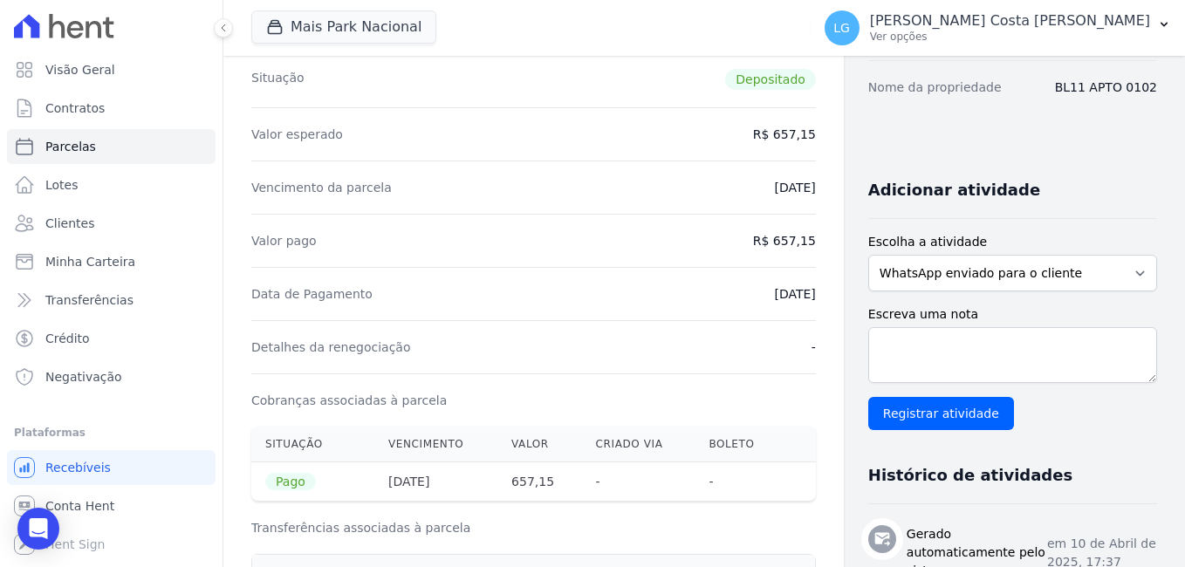
scroll to position [172, 0]
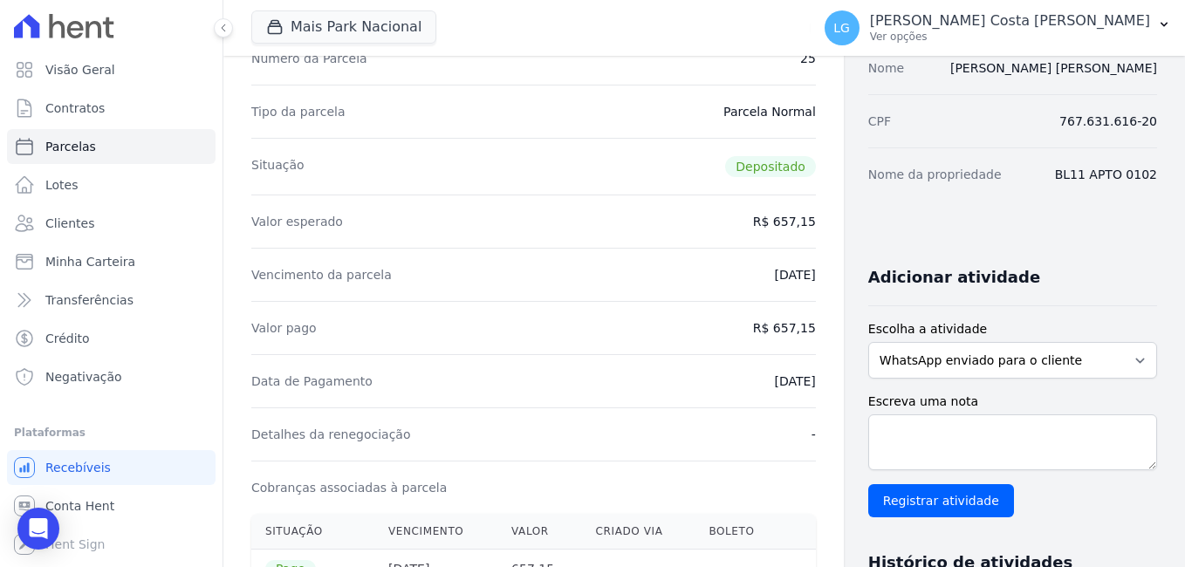
drag, startPoint x: 681, startPoint y: 266, endPoint x: 815, endPoint y: 271, distance: 133.6
drag, startPoint x: 712, startPoint y: 379, endPoint x: 813, endPoint y: 379, distance: 101.2
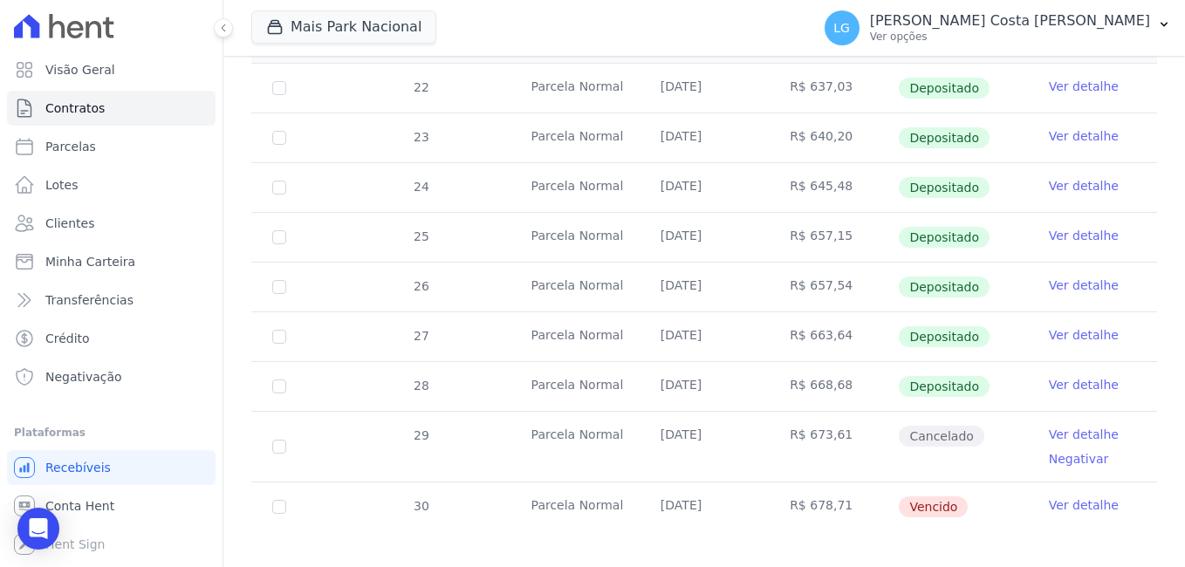
scroll to position [403, 0]
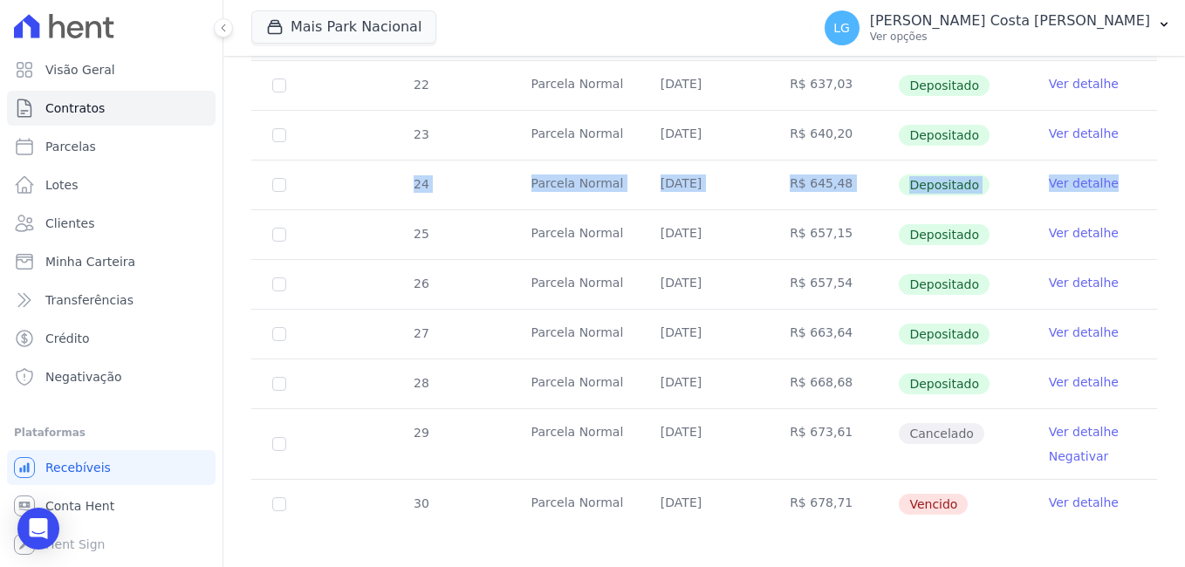
drag, startPoint x: 332, startPoint y: 168, endPoint x: 1126, endPoint y: 172, distance: 794.0
click at [1126, 172] on tr "24 [GEOGRAPHIC_DATA] [DATE] R$ 645,48 Depositado Ver detalhe" at bounding box center [704, 185] width 906 height 50
click at [996, 179] on td "Depositado" at bounding box center [962, 185] width 129 height 49
click at [496, 165] on tr "24 [GEOGRAPHIC_DATA] [DATE] R$ 645,48 Depositado Ver detalhe" at bounding box center [704, 185] width 906 height 50
drag, startPoint x: 411, startPoint y: 176, endPoint x: 1126, endPoint y: 178, distance: 714.6
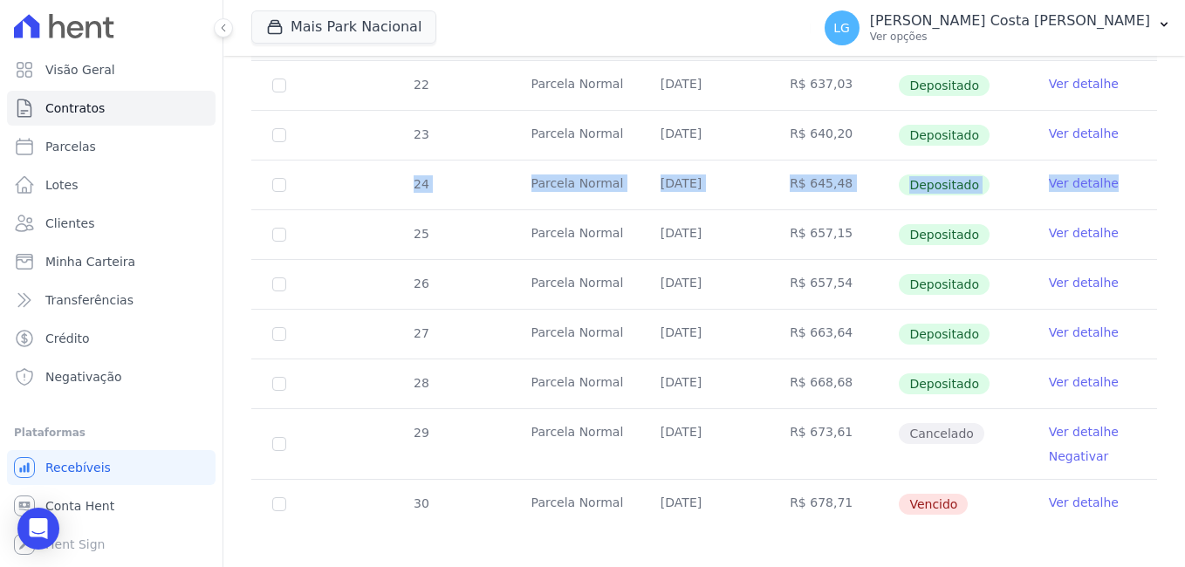
click at [1126, 178] on tr "24 [GEOGRAPHIC_DATA] [DATE] R$ 645,48 Depositado Ver detalhe" at bounding box center [704, 185] width 906 height 50
drag, startPoint x: 442, startPoint y: 216, endPoint x: 983, endPoint y: 229, distance: 541.2
click at [983, 229] on tr "25 [GEOGRAPHIC_DATA] [DATE] R$ 657,15 Depositado Ver detalhe" at bounding box center [704, 234] width 906 height 50
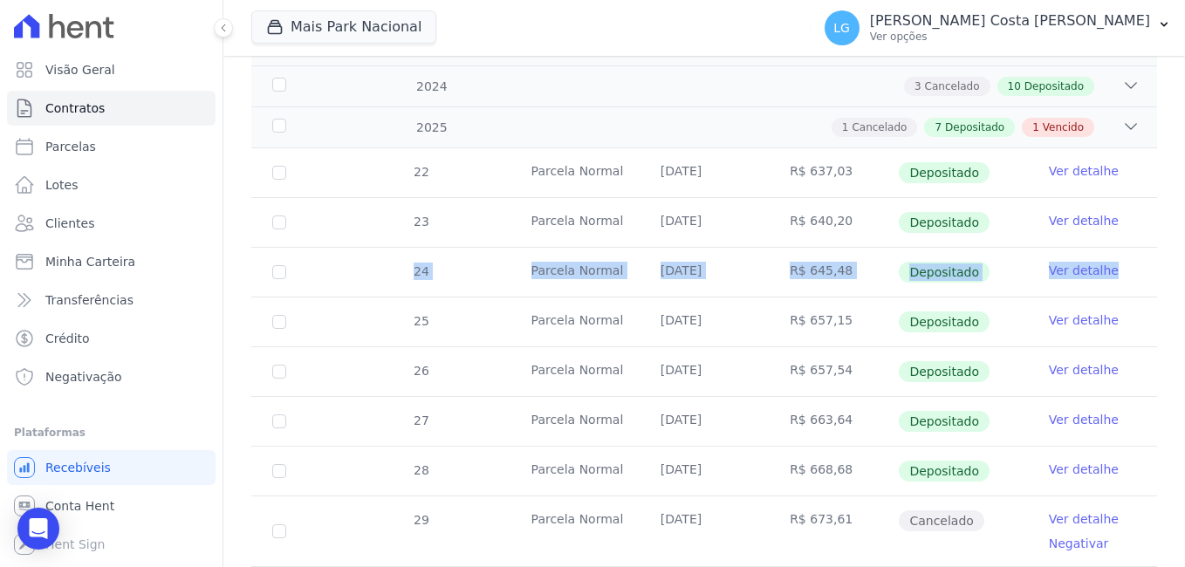
drag, startPoint x: 726, startPoint y: 158, endPoint x: 780, endPoint y: 435, distance: 282.7
click at [780, 435] on tbody "22 [GEOGRAPHIC_DATA] [DATE] R$ 637,03 Depositado Ver detalhe 23 [GEOGRAPHIC_DAT…" at bounding box center [704, 382] width 906 height 468
drag, startPoint x: 780, startPoint y: 435, endPoint x: 744, endPoint y: 313, distance: 127.3
click at [744, 313] on td "[DATE]" at bounding box center [704, 322] width 129 height 49
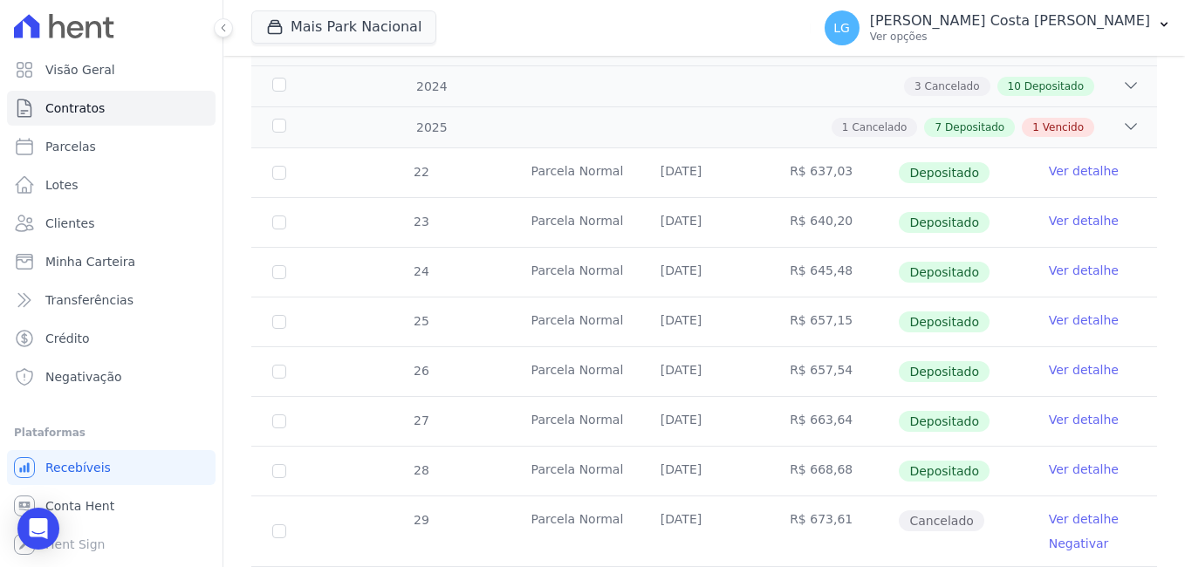
click at [741, 314] on td "[DATE]" at bounding box center [704, 322] width 129 height 49
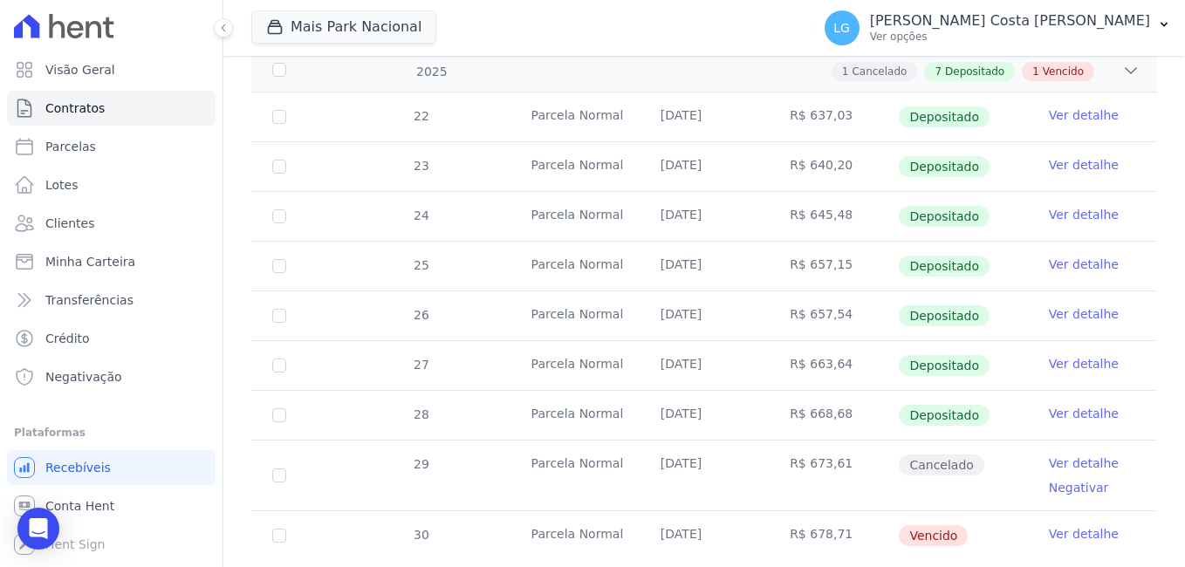
scroll to position [403, 0]
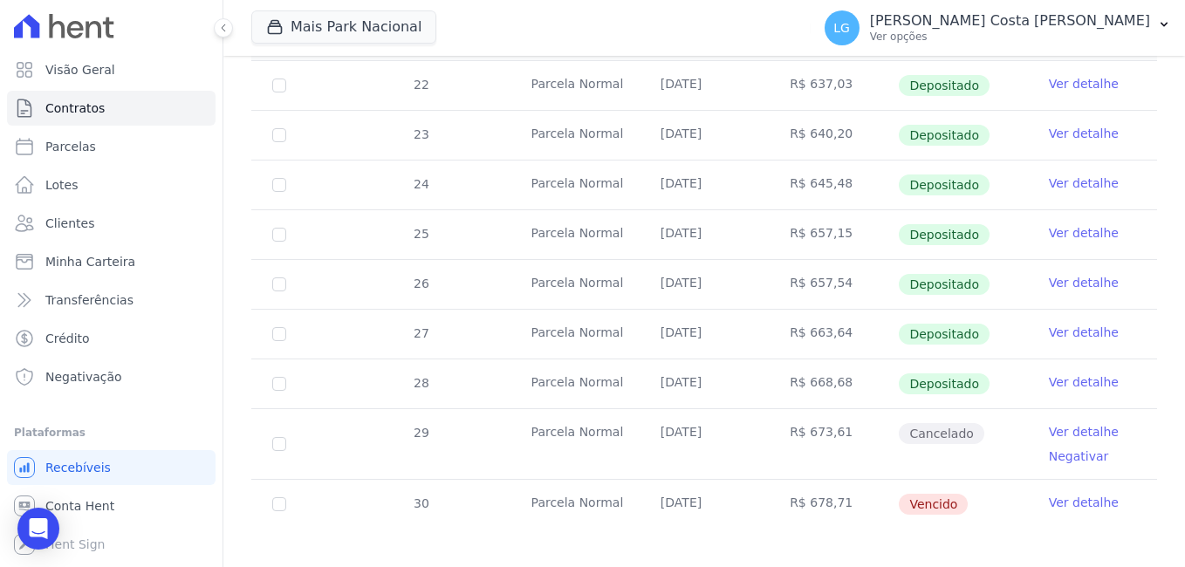
click at [689, 489] on td "[DATE]" at bounding box center [704, 504] width 129 height 49
click at [1059, 494] on link "Ver detalhe" at bounding box center [1084, 502] width 70 height 17
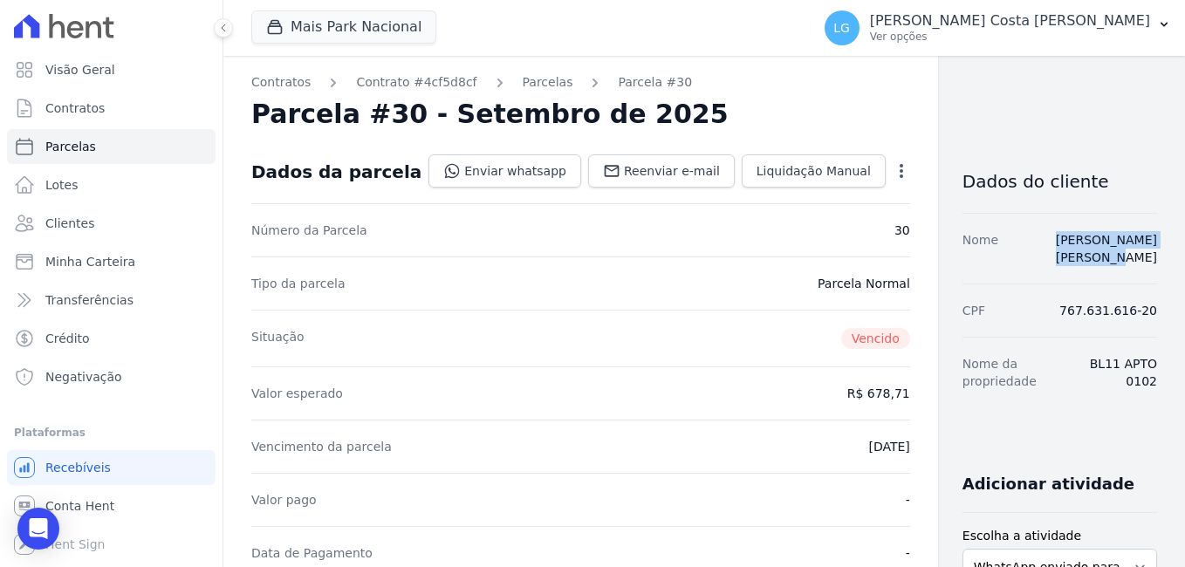
drag, startPoint x: 1147, startPoint y: 236, endPoint x: 986, endPoint y: 237, distance: 160.6
copy link "[PERSON_NAME] [PERSON_NAME]"
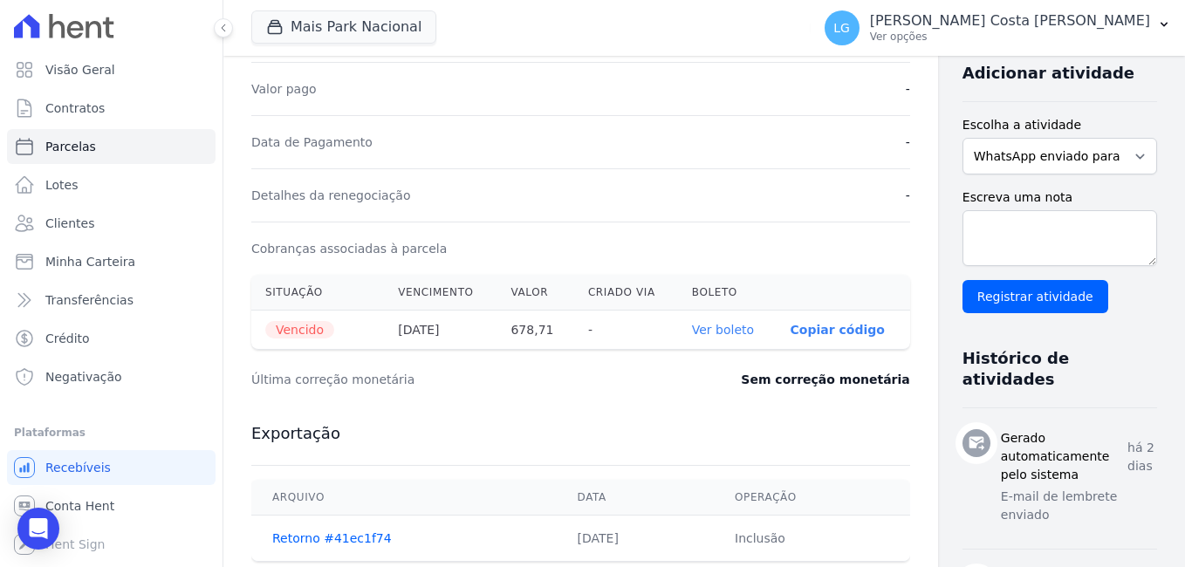
scroll to position [486, 0]
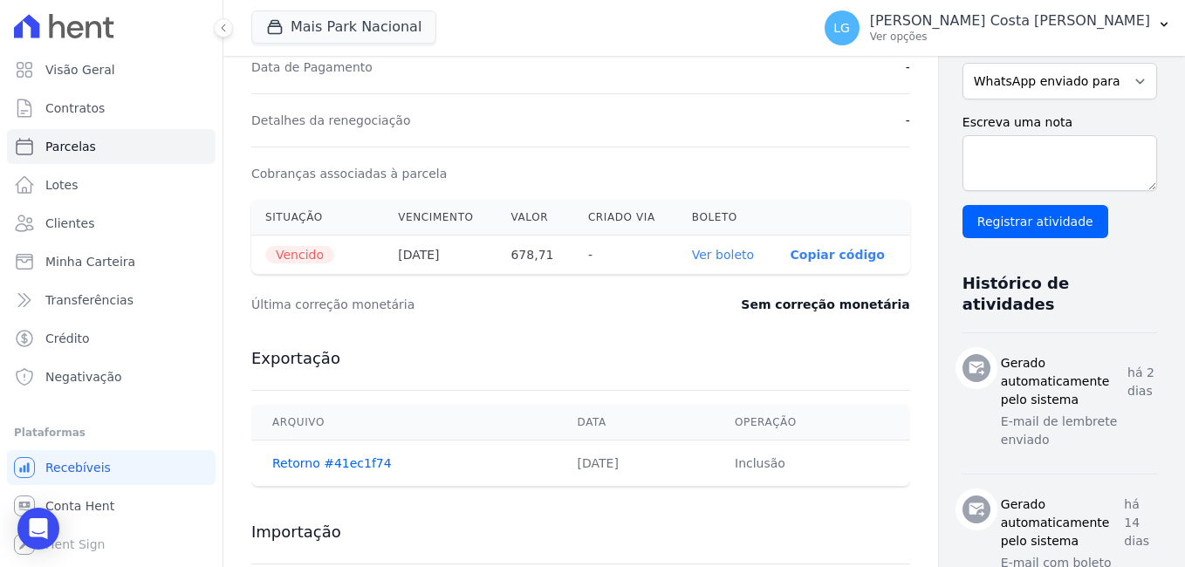
click at [702, 256] on link "Ver boleto" at bounding box center [723, 255] width 62 height 14
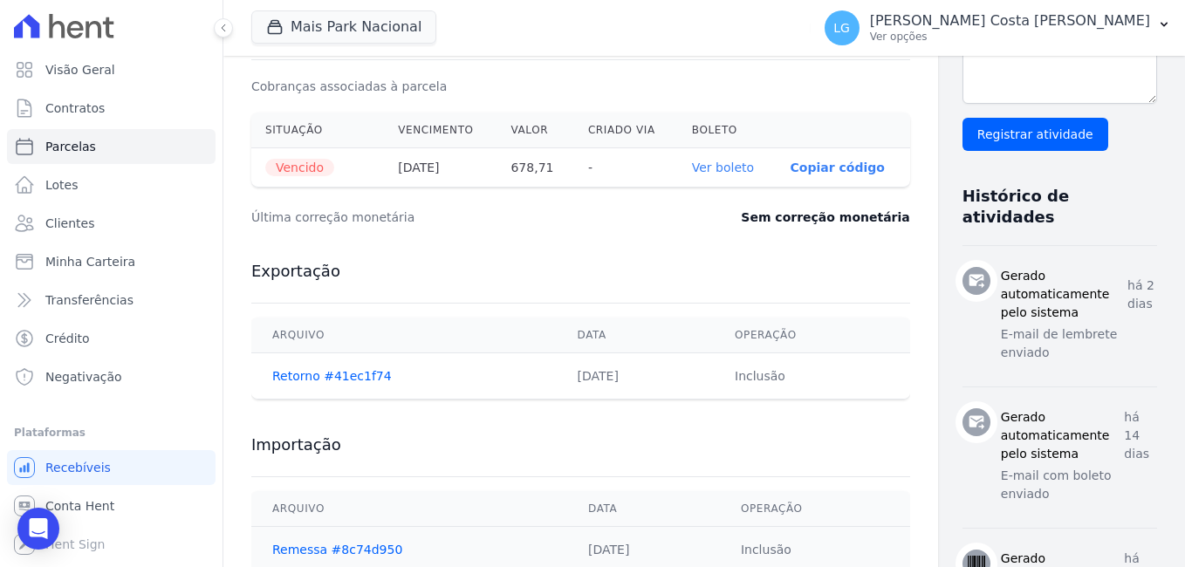
scroll to position [661, 0]
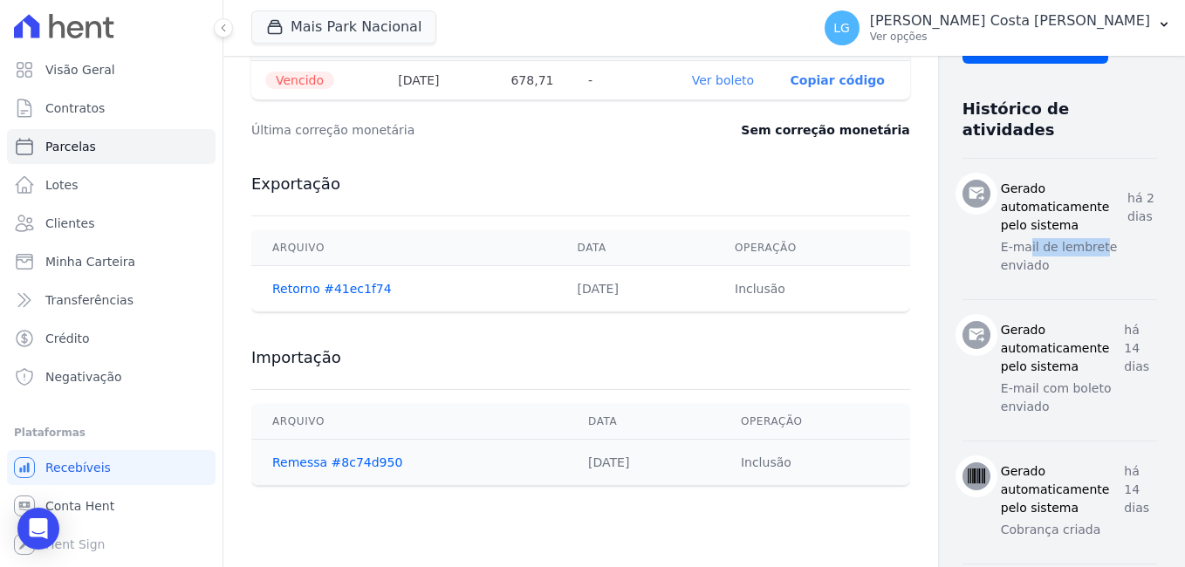
drag, startPoint x: 965, startPoint y: 180, endPoint x: 1034, endPoint y: 181, distance: 68.9
click at [1034, 238] on p "E-mail de lembrete enviado" at bounding box center [1079, 256] width 156 height 37
drag, startPoint x: 1034, startPoint y: 181, endPoint x: 1086, endPoint y: 283, distance: 114.7
click at [1086, 380] on p "E-mail com boleto enviado" at bounding box center [1079, 398] width 156 height 37
drag, startPoint x: 1086, startPoint y: 283, endPoint x: 1078, endPoint y: 183, distance: 99.8
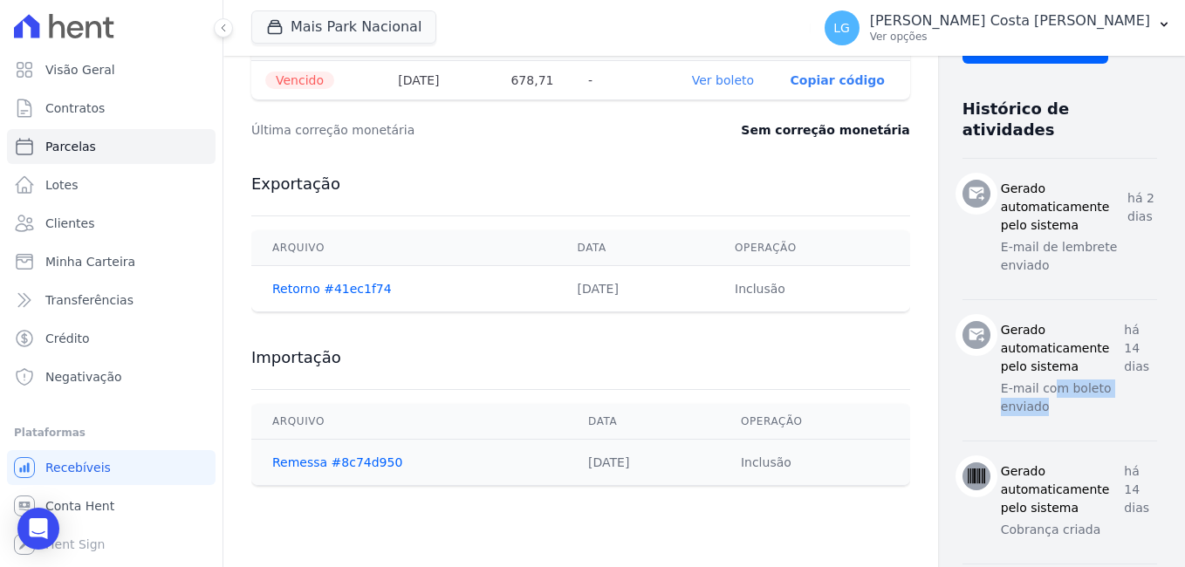
click at [1001, 238] on p "E-mail de lembrete enviado" at bounding box center [1079, 256] width 156 height 37
click at [1078, 183] on div "[PERSON_NAME] automaticamente pelo sistema há 2 [PERSON_NAME] E-mail de lembret…" at bounding box center [1079, 229] width 156 height 99
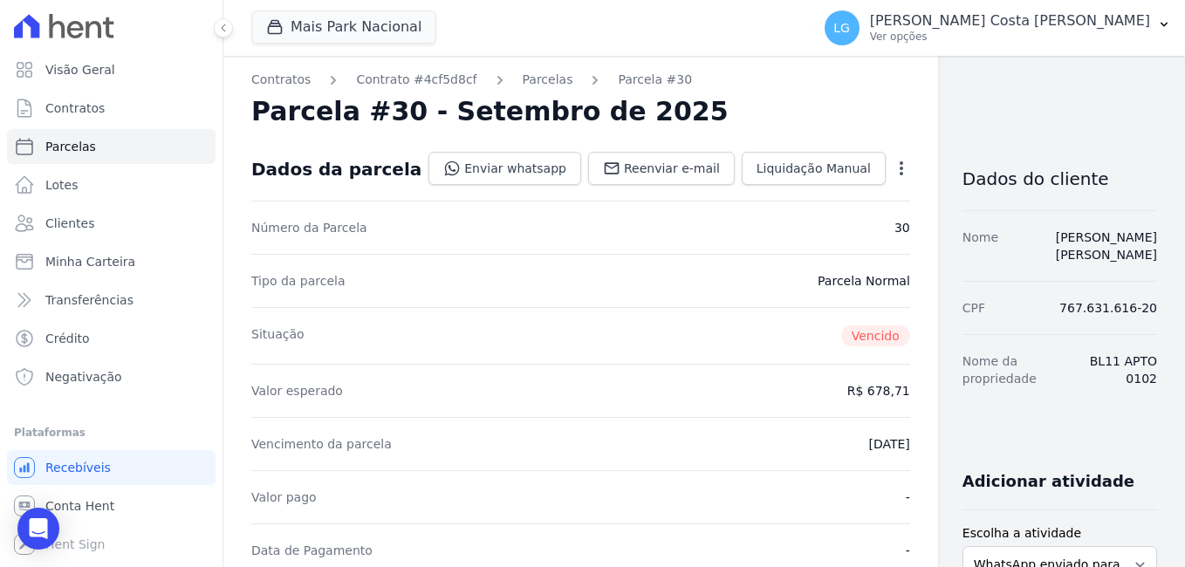
scroll to position [0, 0]
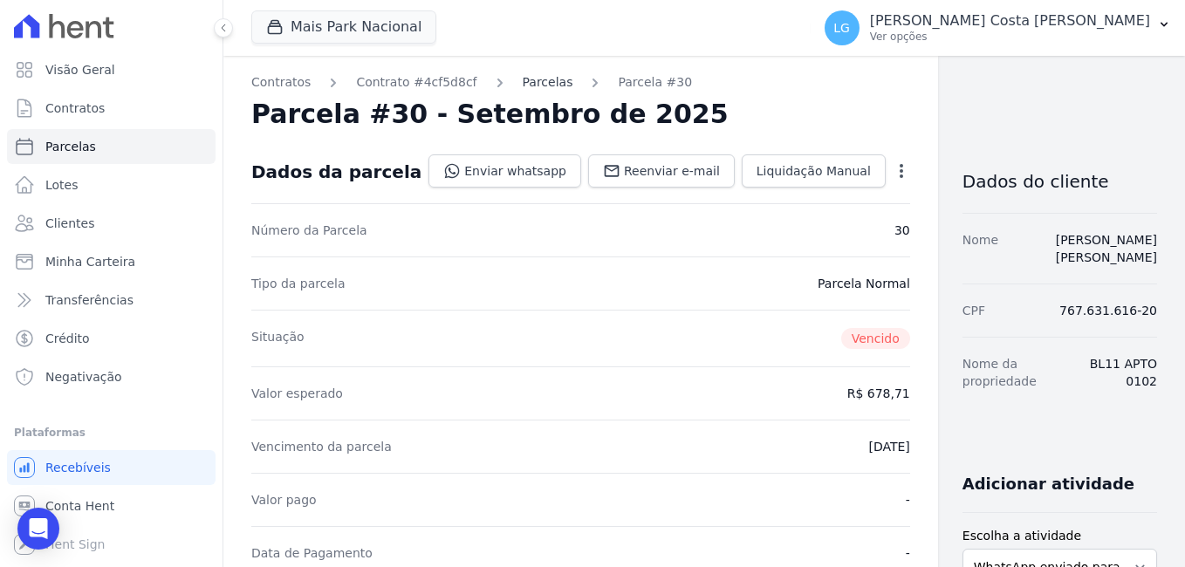
click at [523, 81] on link "Parcelas" at bounding box center [548, 82] width 51 height 18
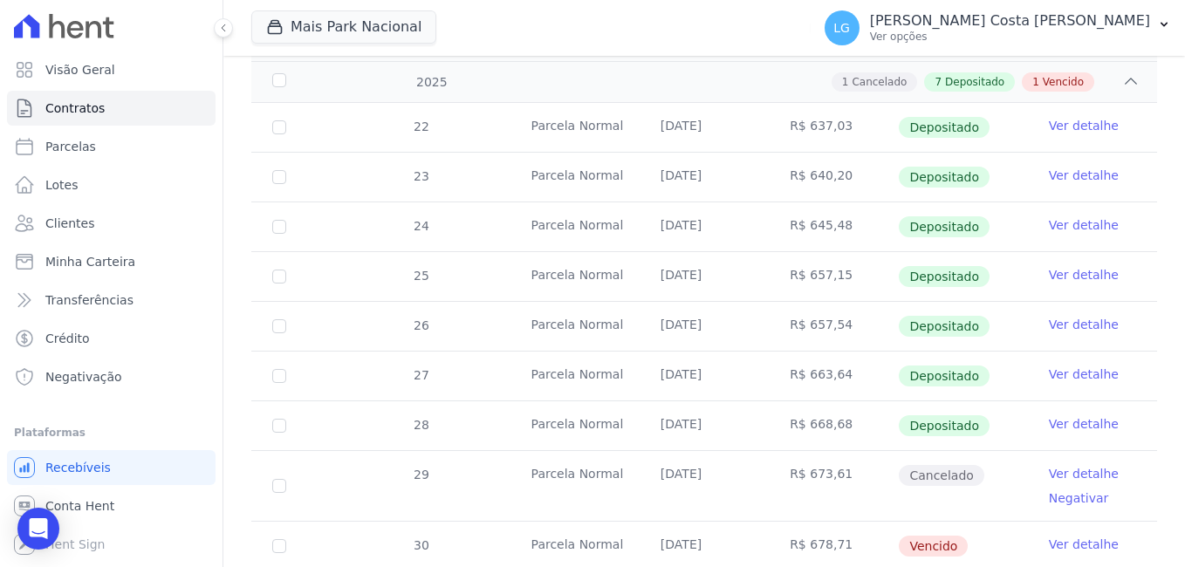
scroll to position [403, 0]
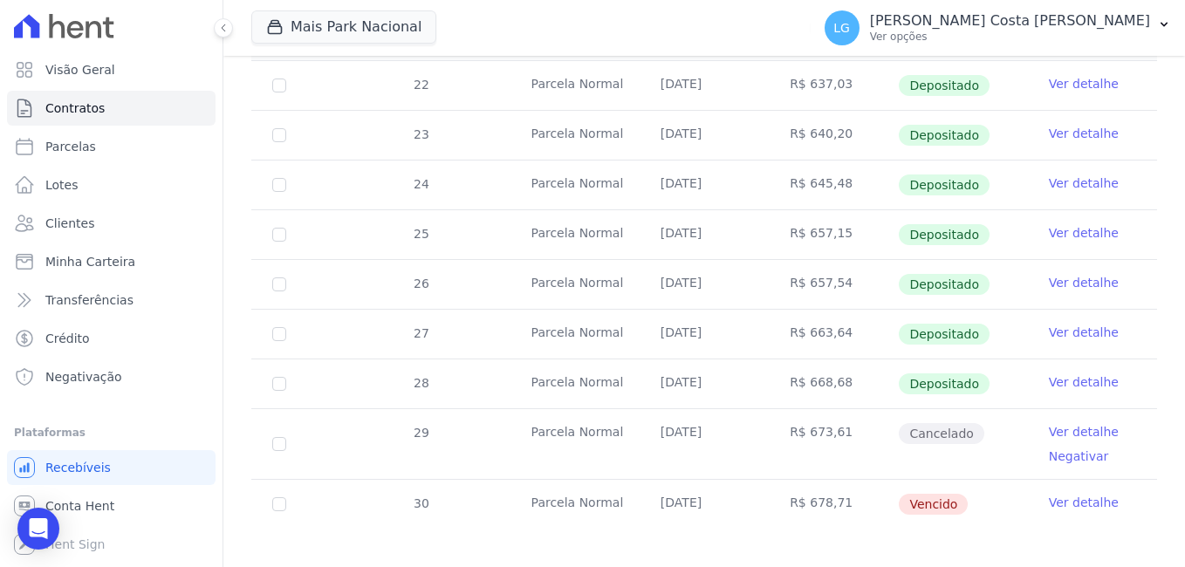
drag, startPoint x: 779, startPoint y: 421, endPoint x: 871, endPoint y: 425, distance: 91.7
click at [871, 425] on td "R$ 673,61" at bounding box center [833, 444] width 129 height 70
drag, startPoint x: 790, startPoint y: 490, endPoint x: 864, endPoint y: 500, distance: 74.8
click at [864, 500] on td "R$ 678,71" at bounding box center [833, 504] width 129 height 49
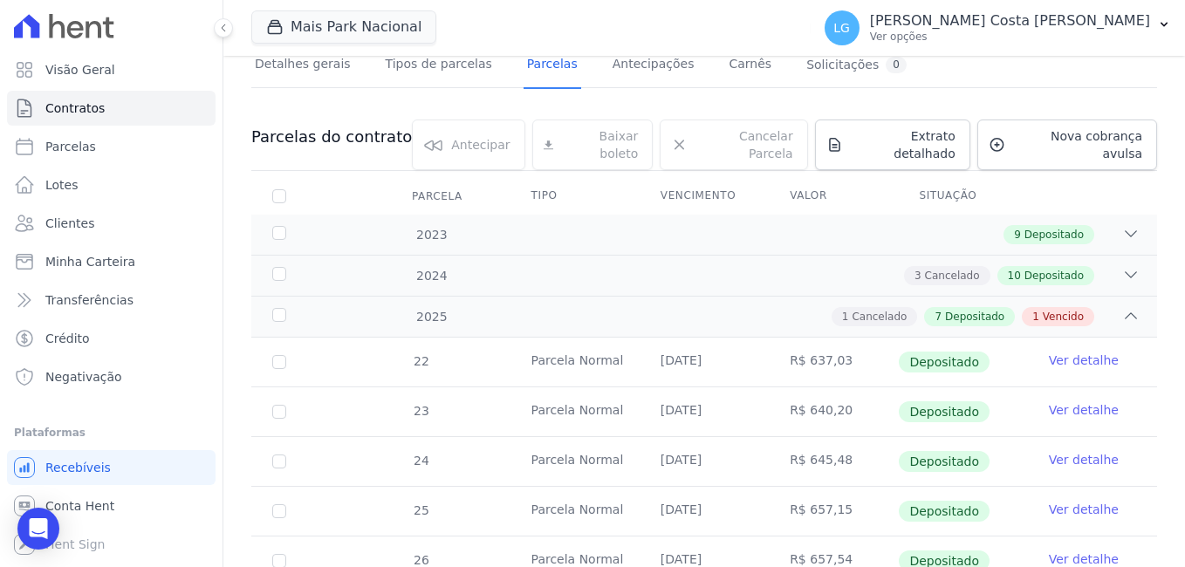
scroll to position [54, 0]
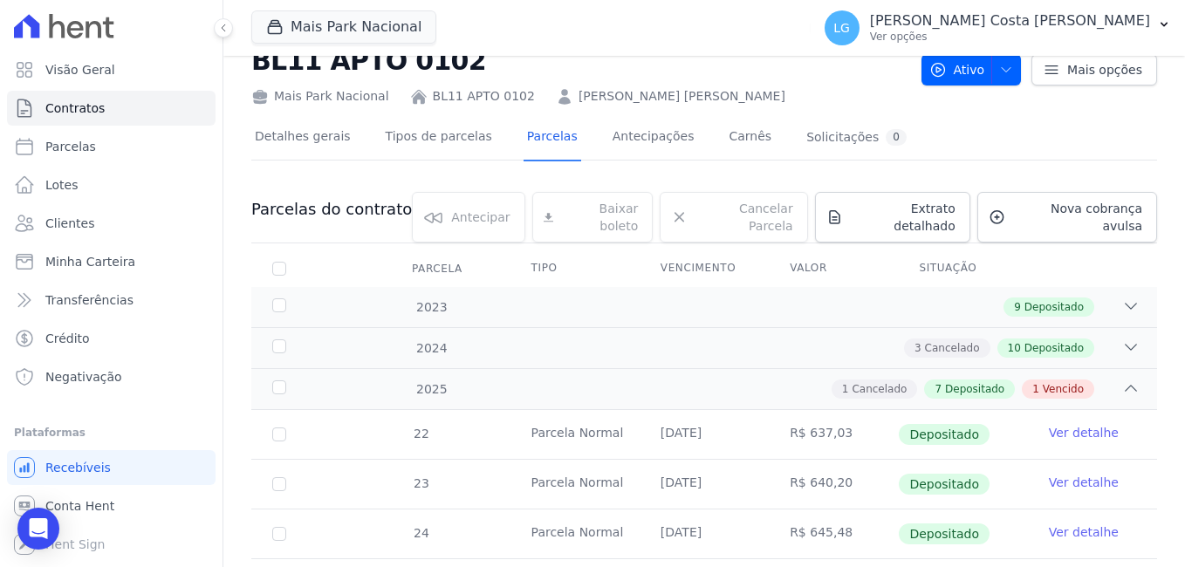
click at [578, 95] on link "[PERSON_NAME] [PERSON_NAME]" at bounding box center [681, 96] width 207 height 18
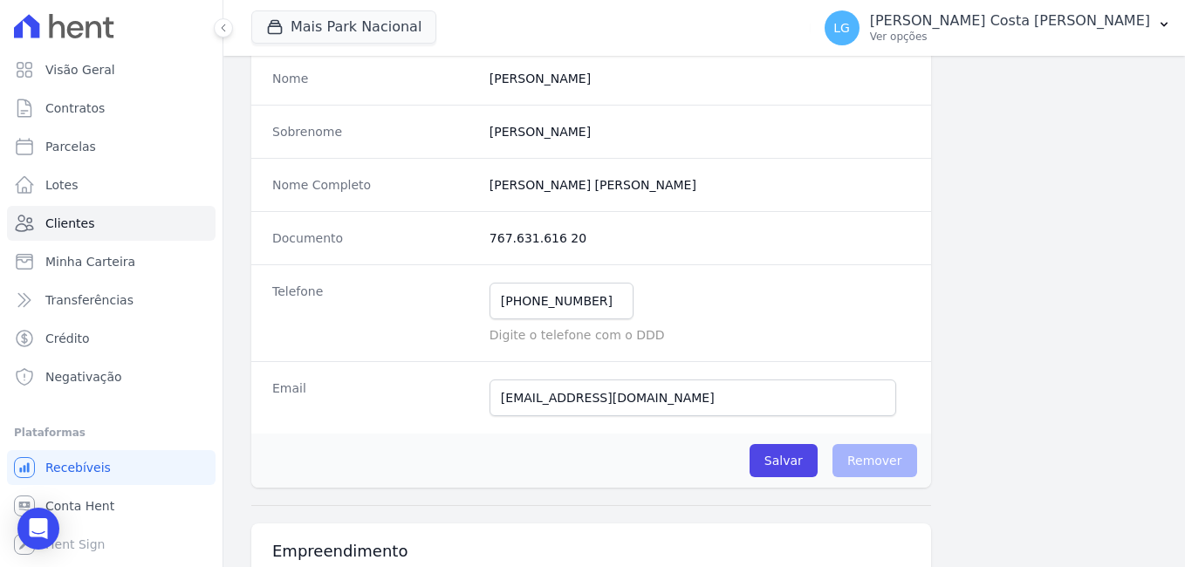
scroll to position [175, 0]
click at [330, 32] on button "Mais Park Nacional" at bounding box center [343, 26] width 185 height 33
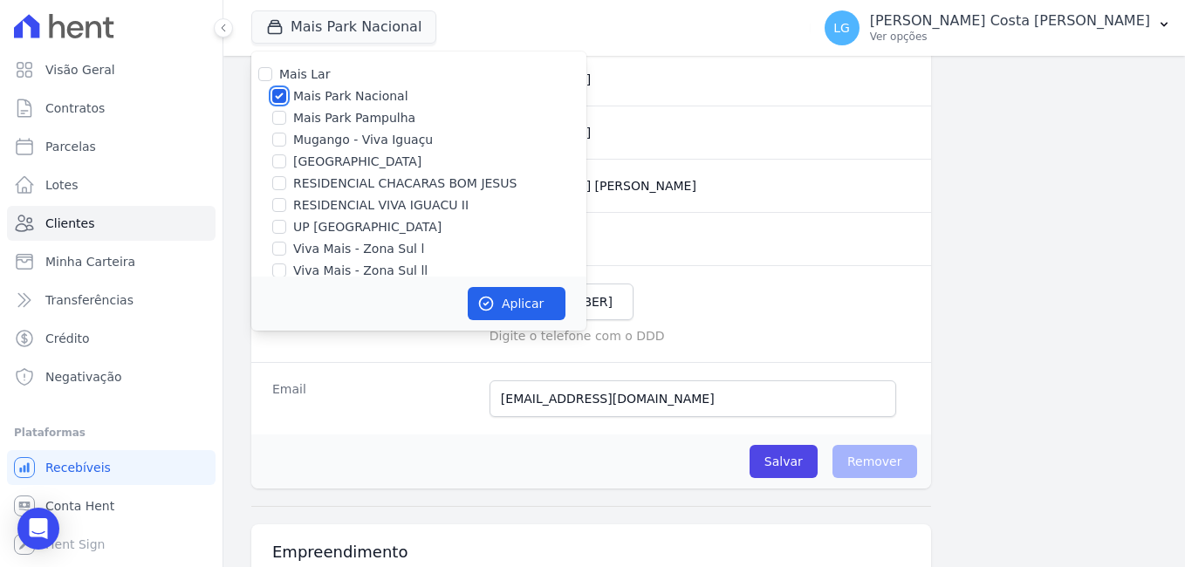
click at [279, 96] on input "Mais Park Nacional" at bounding box center [279, 96] width 14 height 14
checkbox input "false"
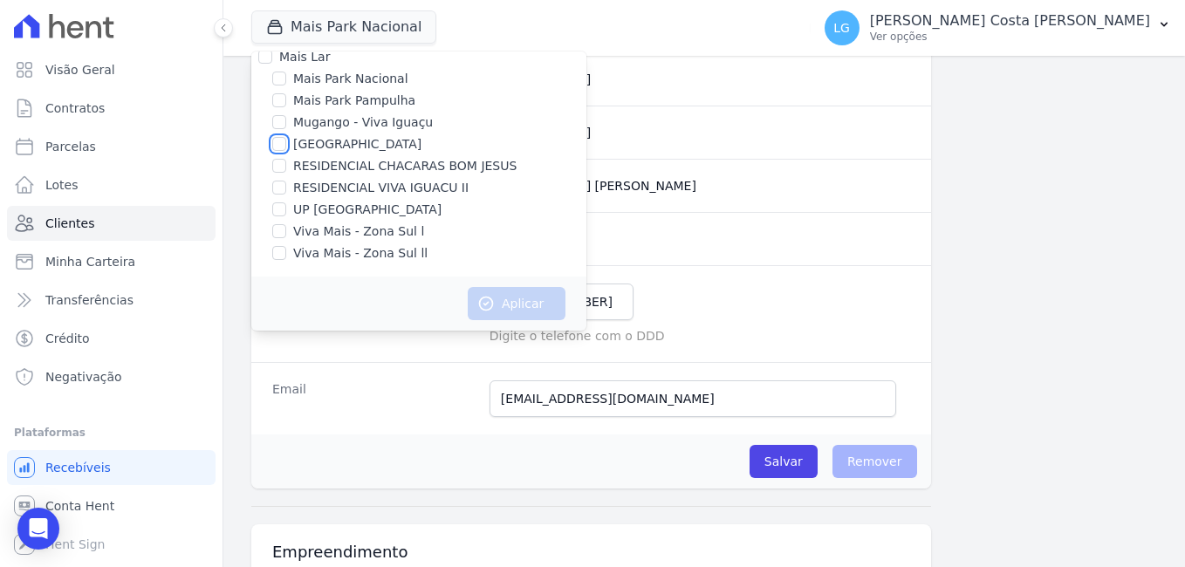
click at [279, 142] on input "[GEOGRAPHIC_DATA]" at bounding box center [279, 144] width 14 height 14
checkbox input "true"
click at [514, 298] on button "Aplicar" at bounding box center [517, 303] width 98 height 33
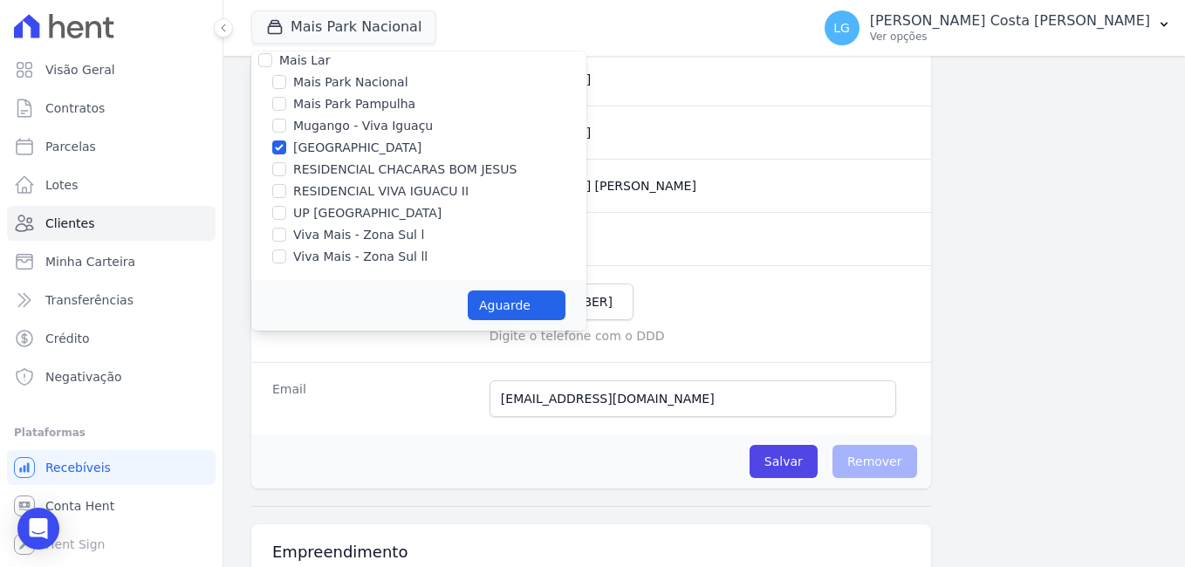
scroll to position [14, 0]
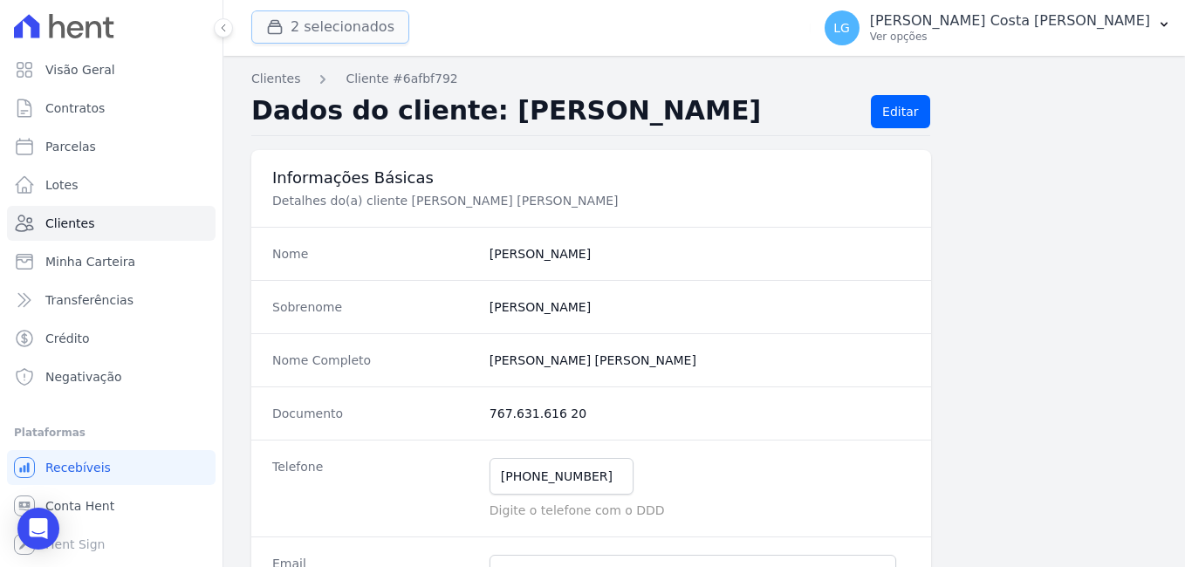
click at [324, 38] on button "2 selecionados" at bounding box center [330, 26] width 158 height 33
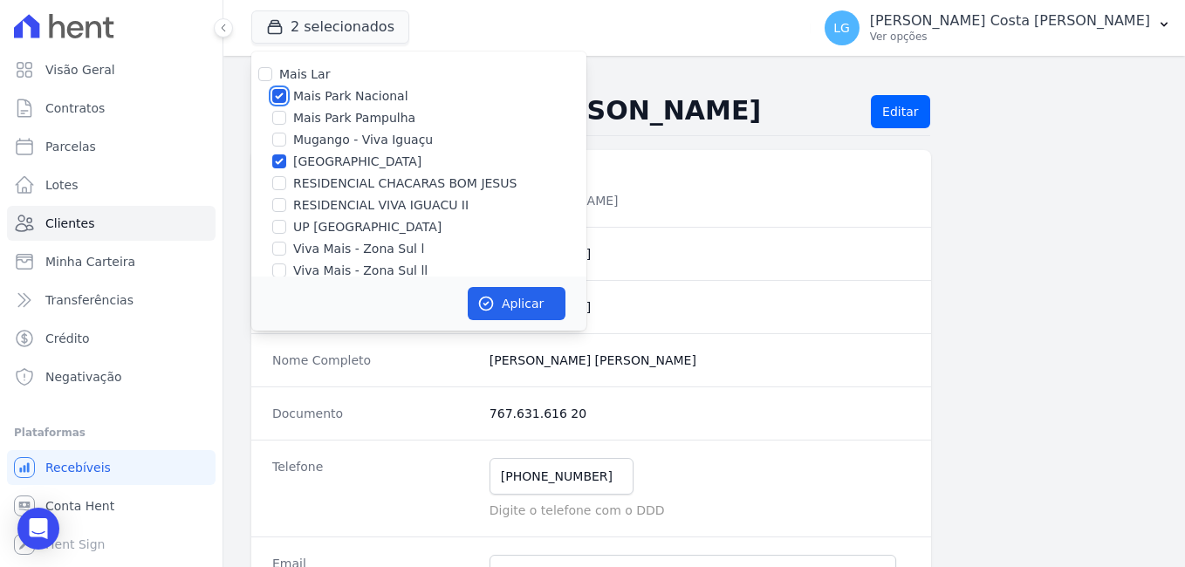
click at [280, 97] on input "Mais Park Nacional" at bounding box center [279, 96] width 14 height 14
checkbox input "false"
click at [527, 307] on button "Aplicar" at bounding box center [517, 303] width 98 height 33
